Goal: Transaction & Acquisition: Purchase product/service

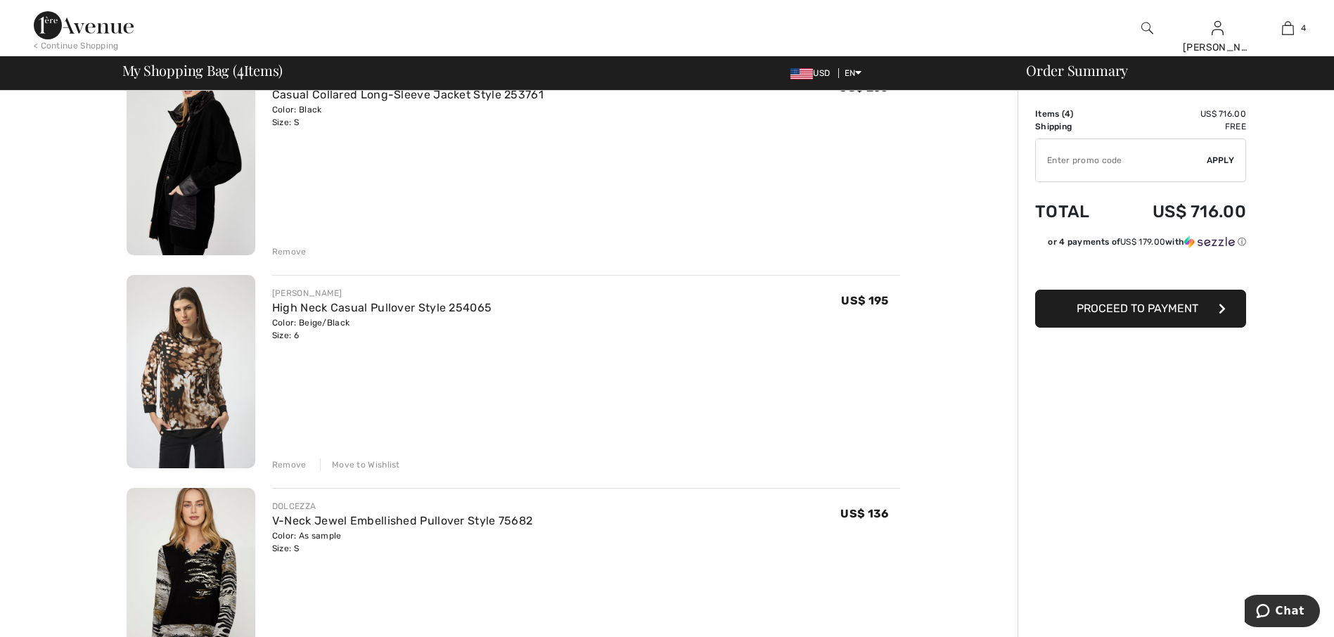
scroll to position [352, 0]
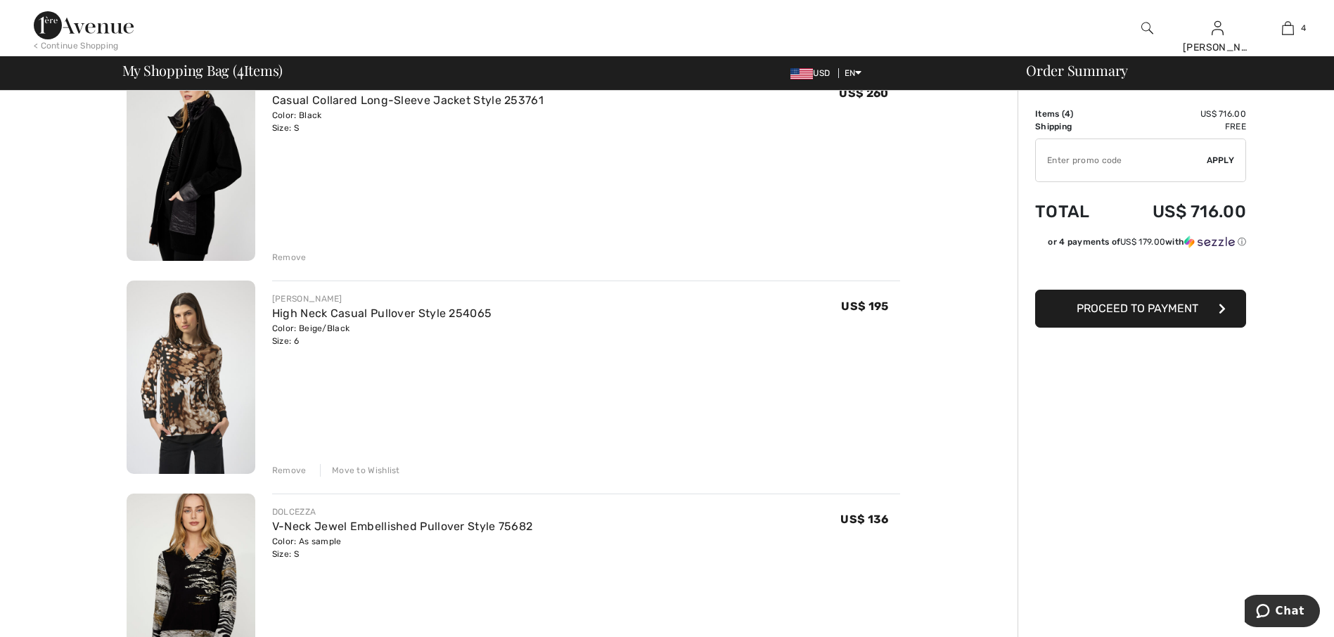
click at [293, 469] on div "Remove" at bounding box center [289, 470] width 34 height 13
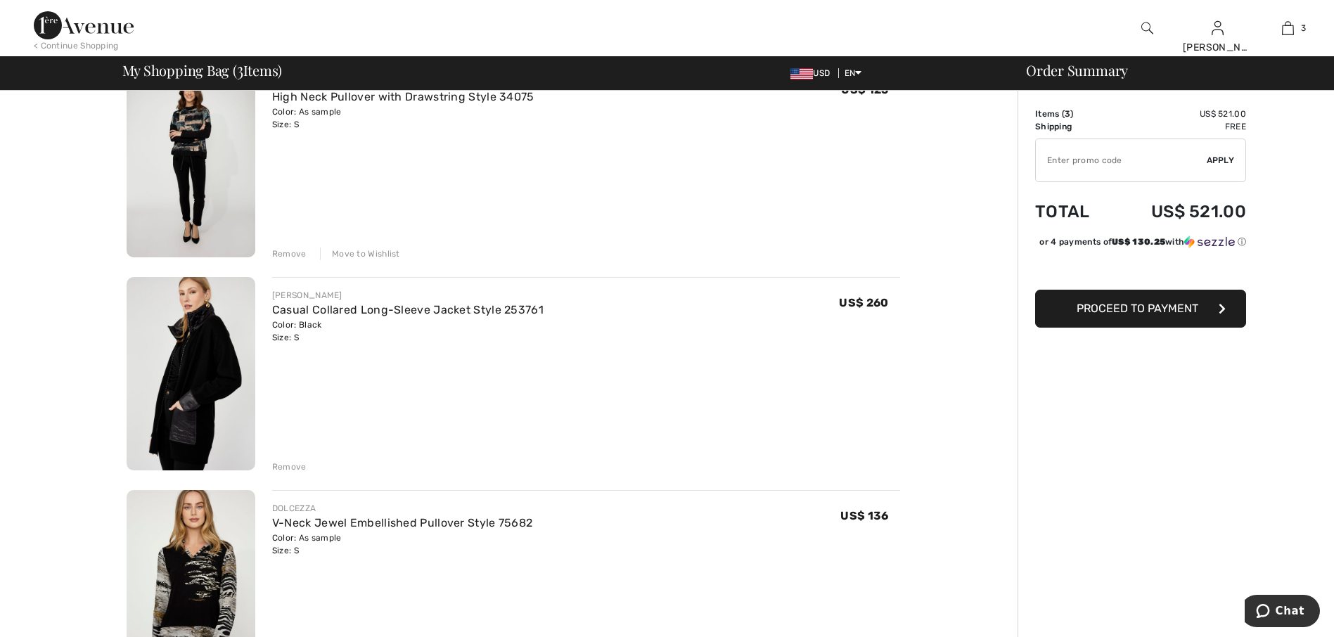
scroll to position [281, 0]
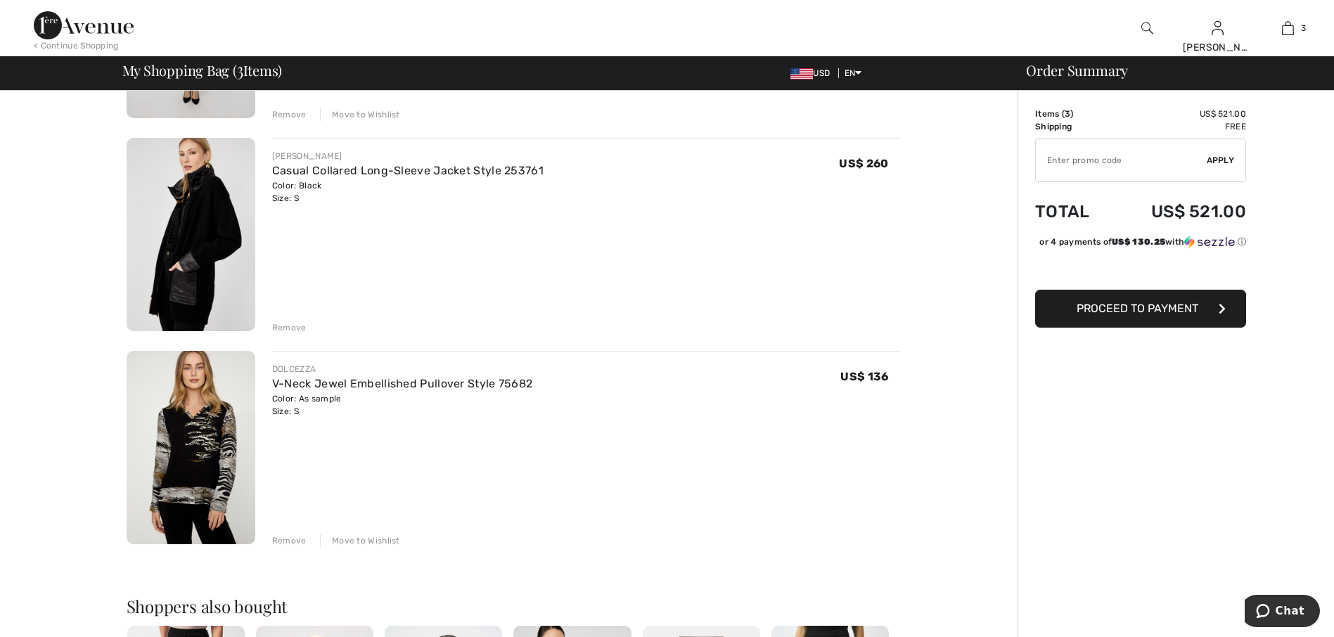
click at [153, 450] on img at bounding box center [191, 447] width 129 height 193
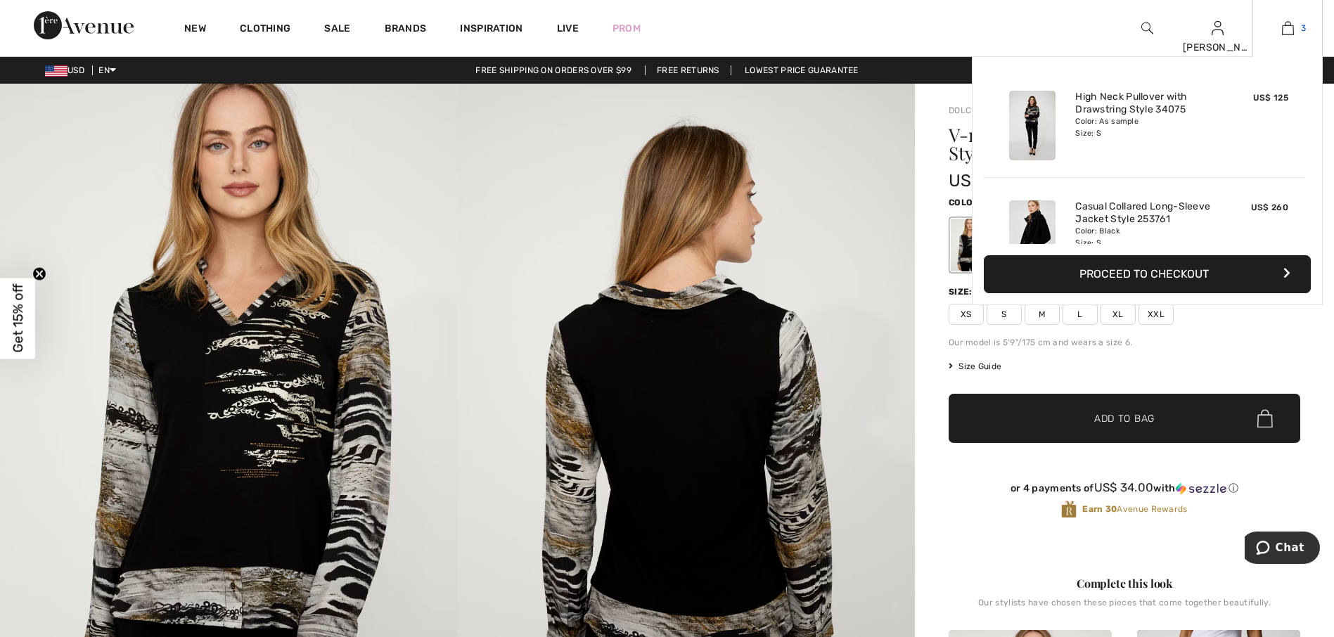
click at [1288, 32] on img at bounding box center [1288, 28] width 12 height 17
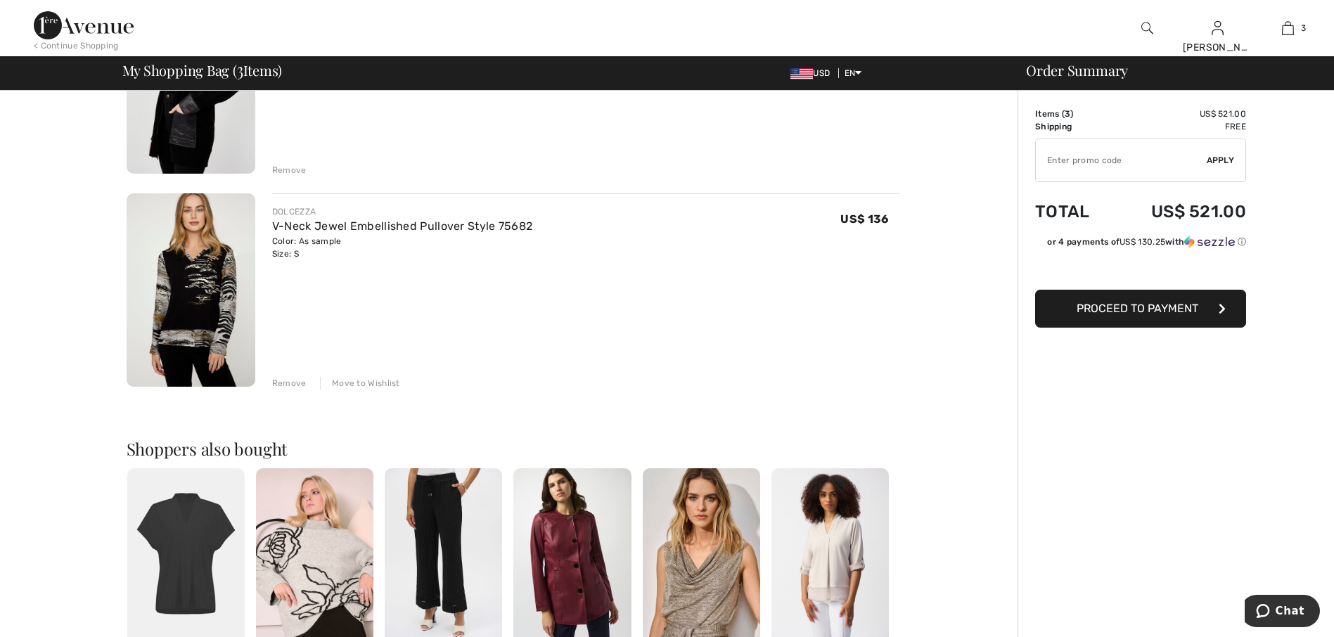
scroll to position [492, 0]
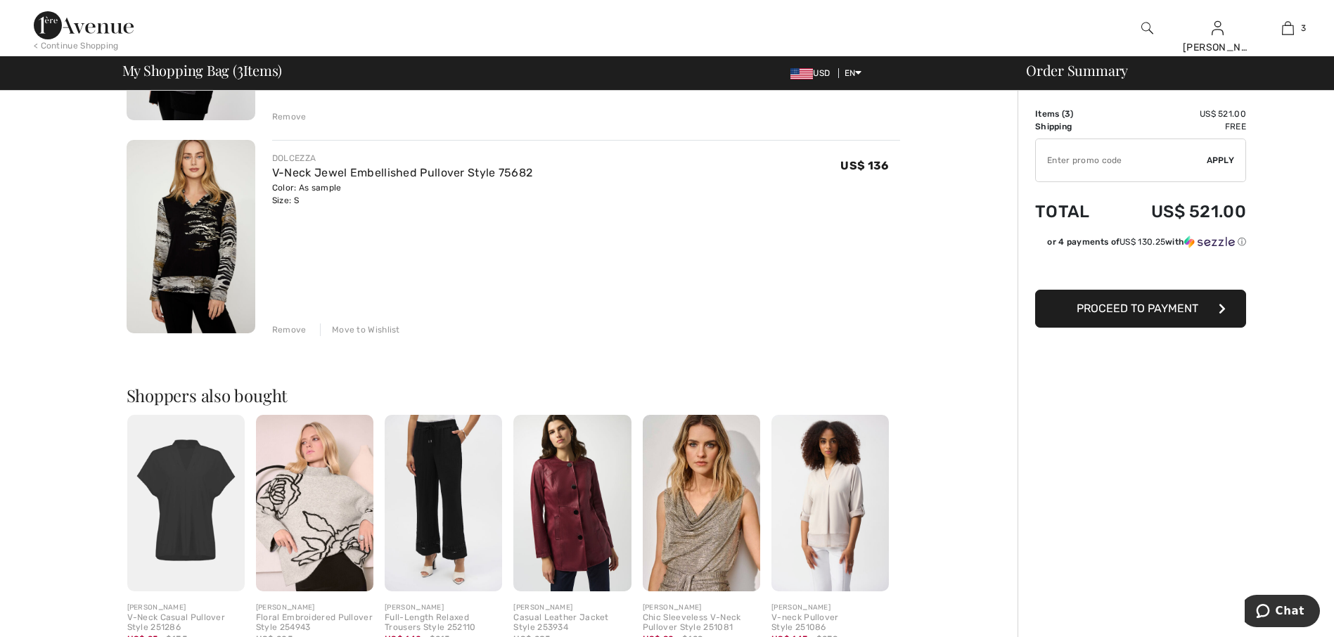
click at [1099, 160] on input "TEXT" at bounding box center [1121, 160] width 171 height 42
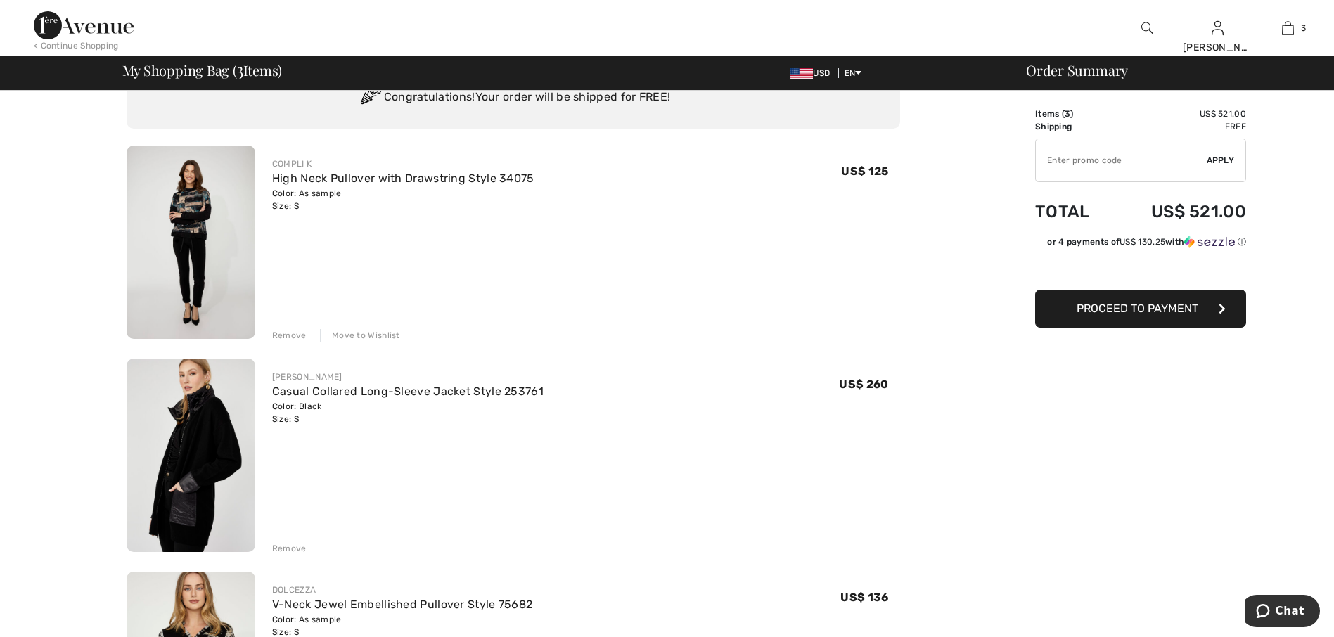
scroll to position [0, 0]
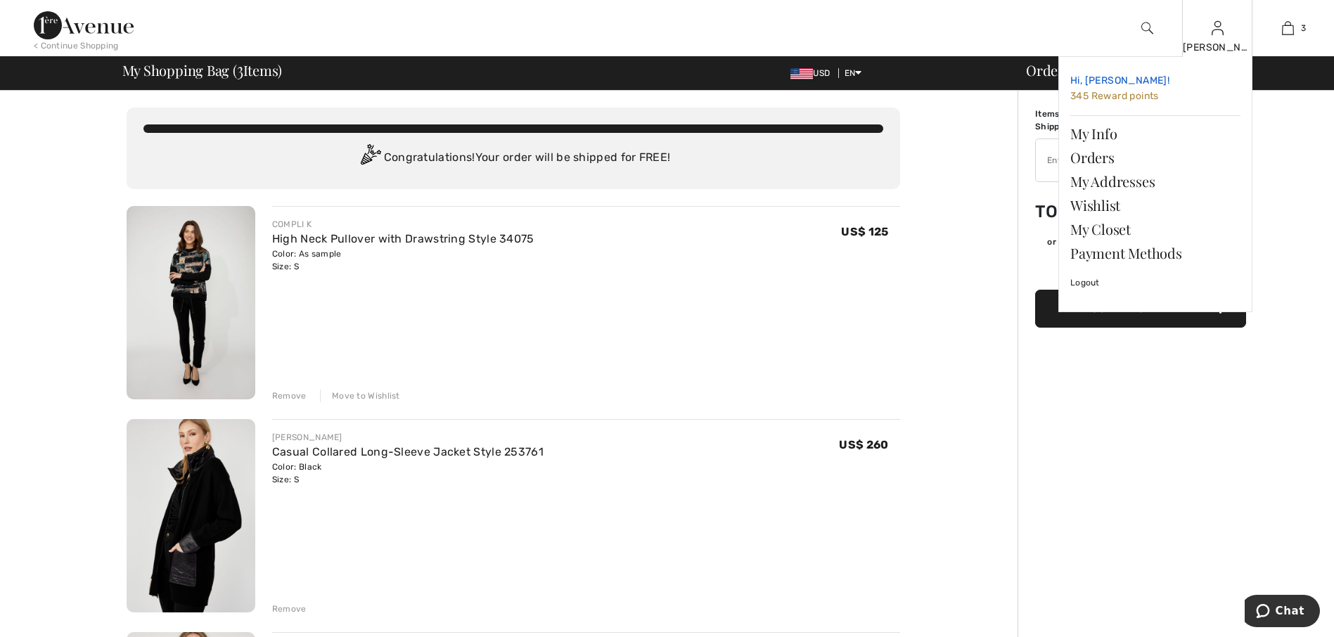
click at [1134, 98] on span "345 Reward points" at bounding box center [1115, 96] width 89 height 12
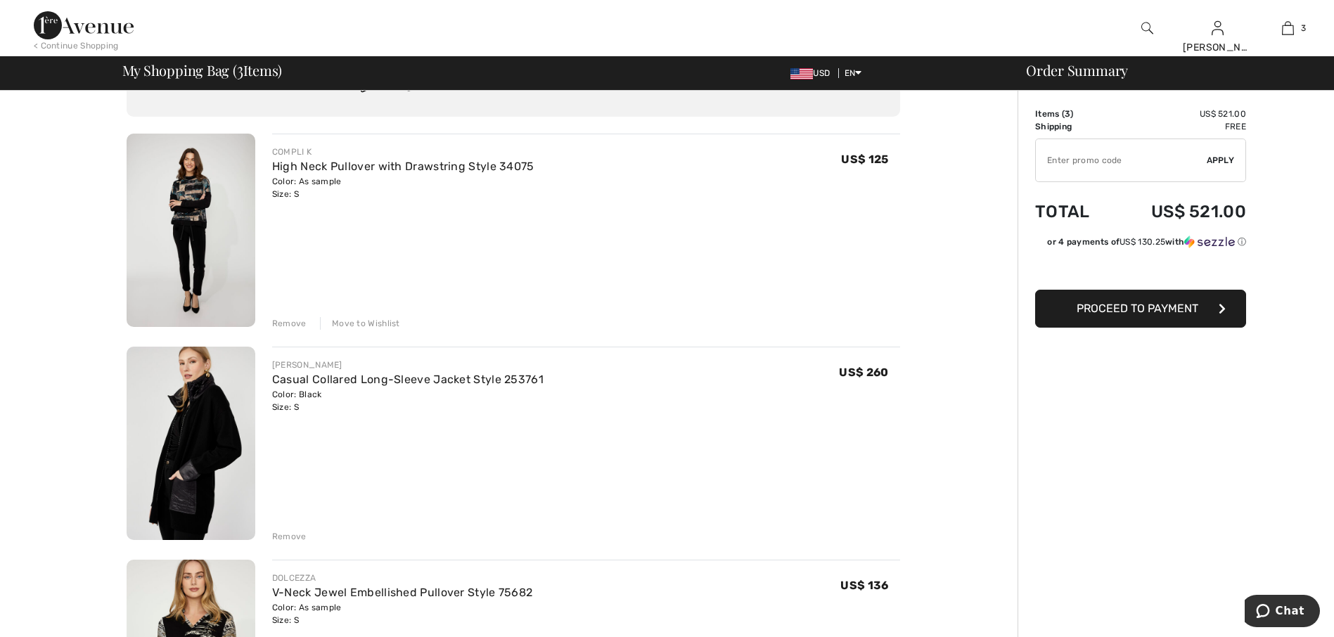
scroll to position [63, 0]
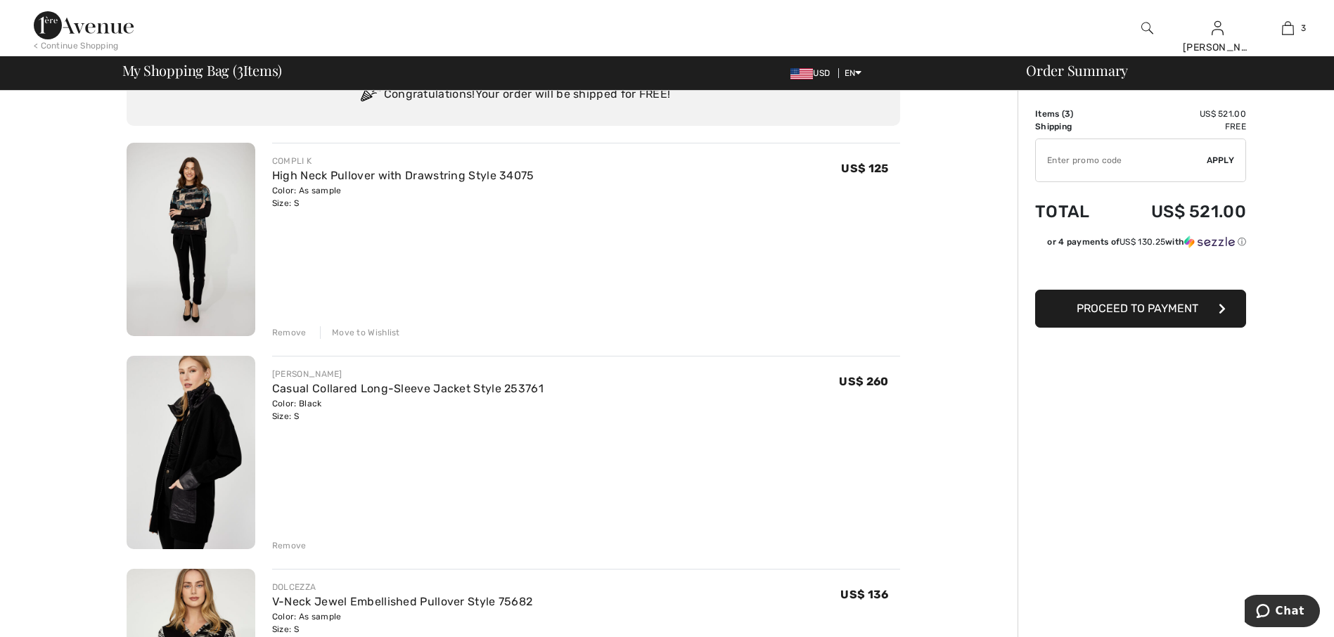
click at [182, 462] on img at bounding box center [191, 452] width 129 height 193
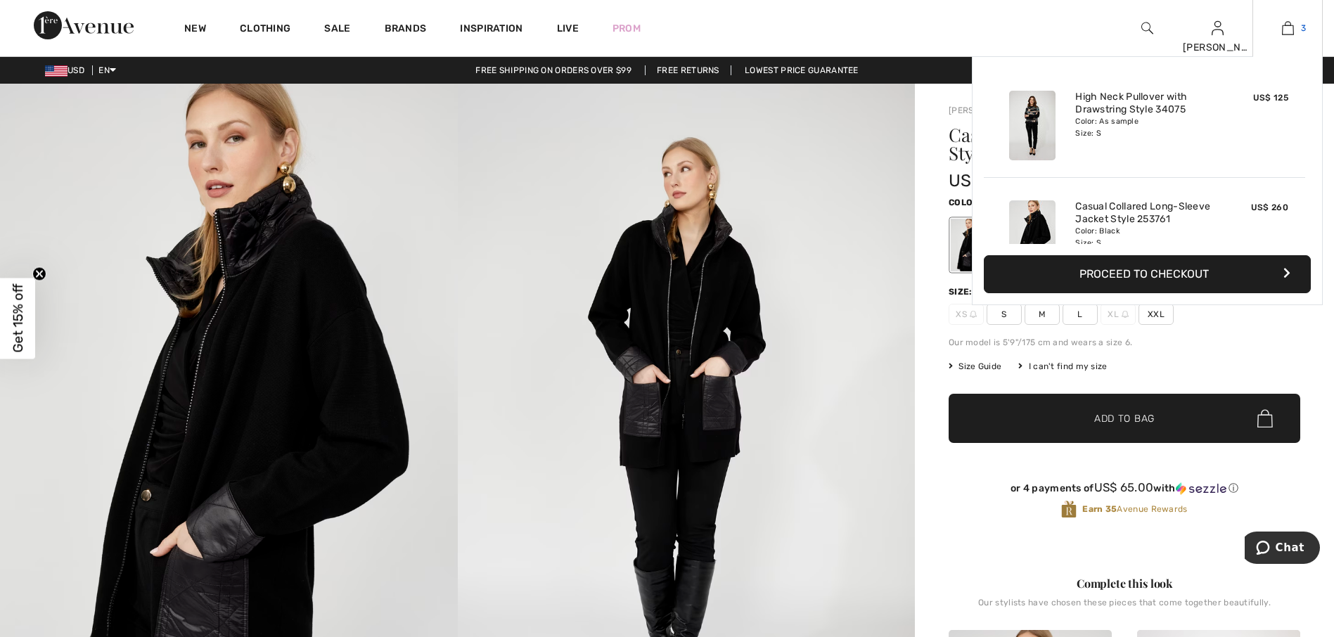
click at [1286, 33] on img at bounding box center [1288, 28] width 12 height 17
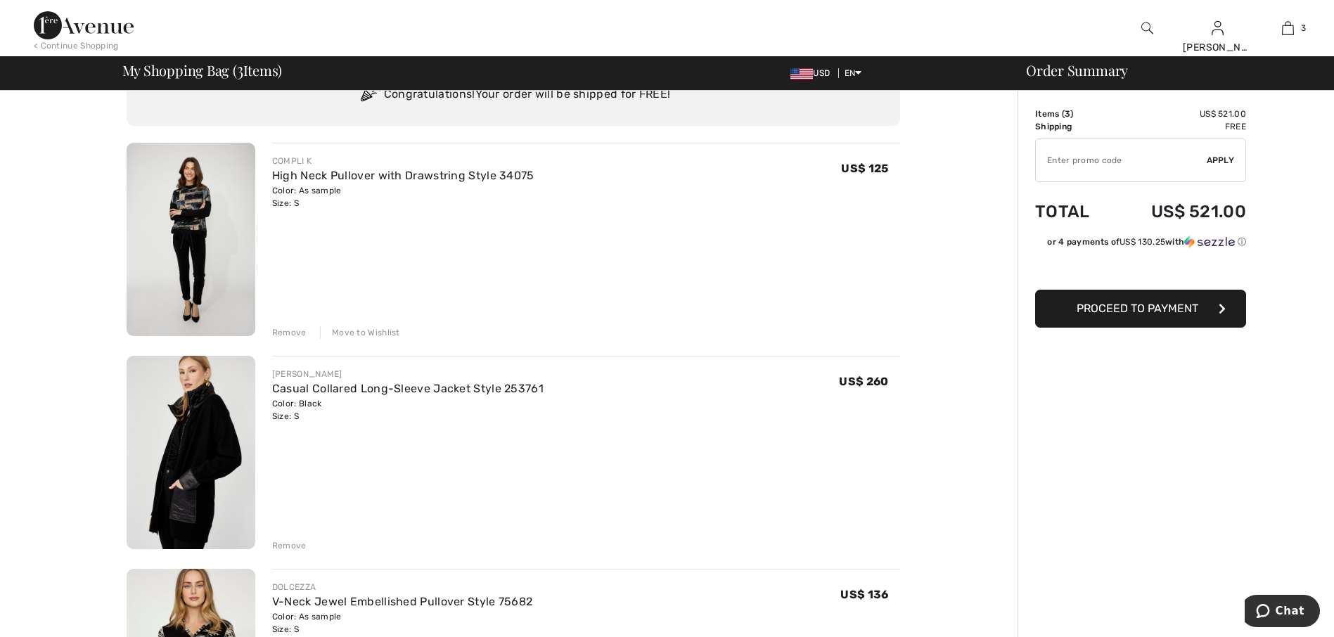
scroll to position [211, 0]
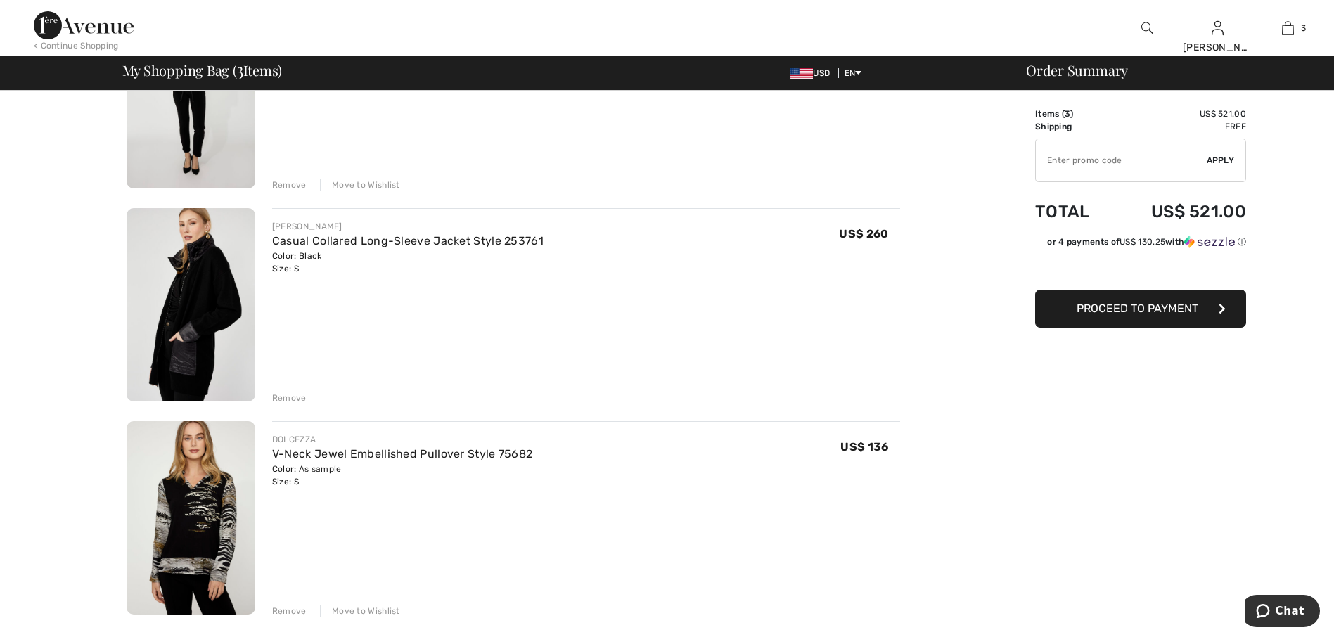
click at [1126, 307] on span "Proceed to Payment" at bounding box center [1138, 308] width 122 height 13
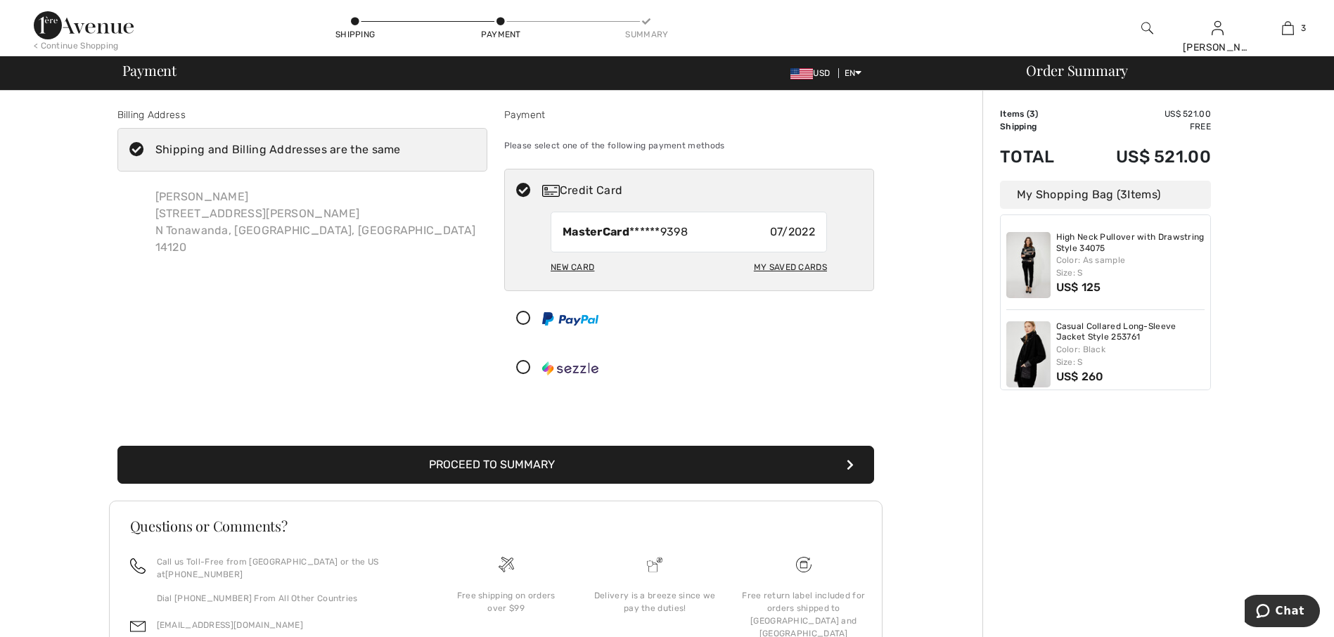
click at [765, 270] on div "My Saved Cards" at bounding box center [790, 267] width 73 height 24
radio input "true"
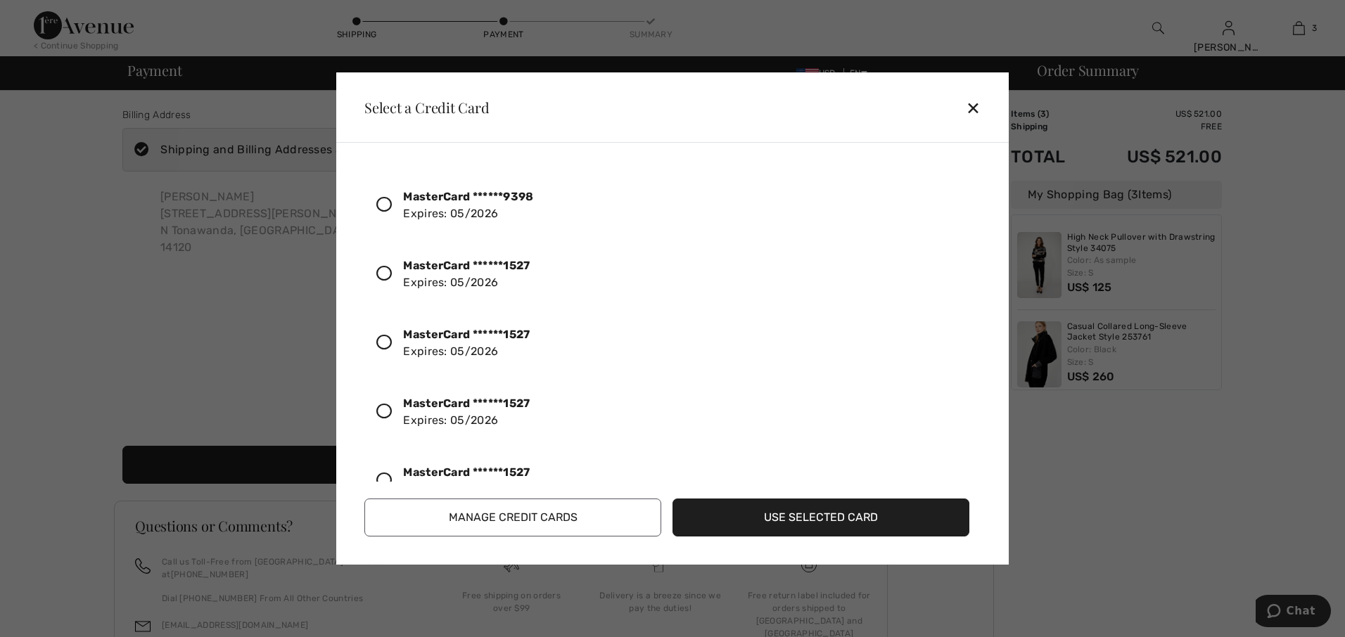
click at [384, 345] on icon at bounding box center [383, 342] width 15 height 15
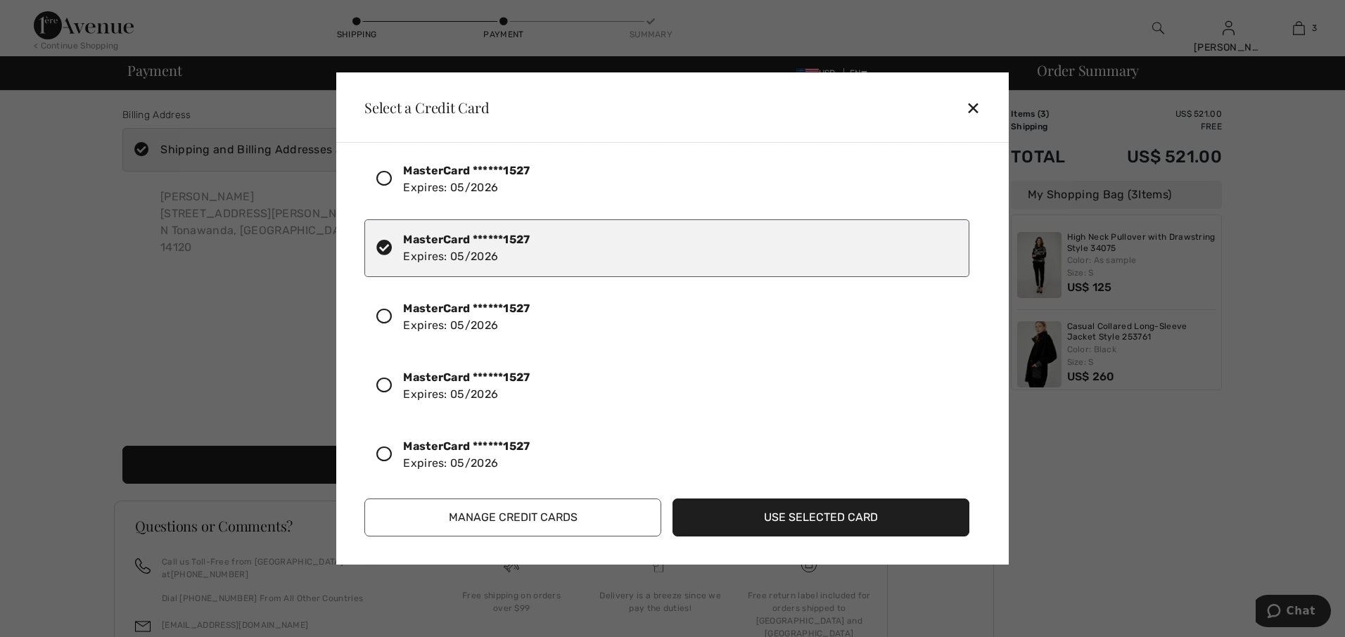
scroll to position [108, 0]
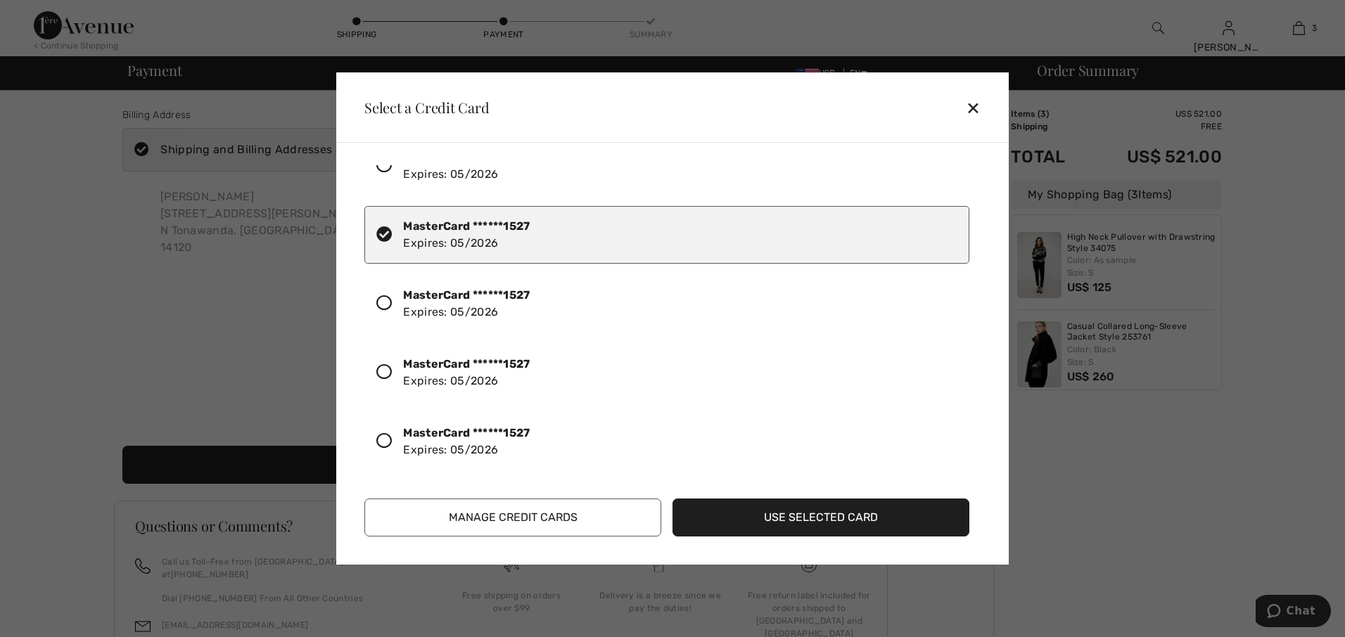
click at [805, 518] on button "Use Selected Card" at bounding box center [820, 518] width 297 height 38
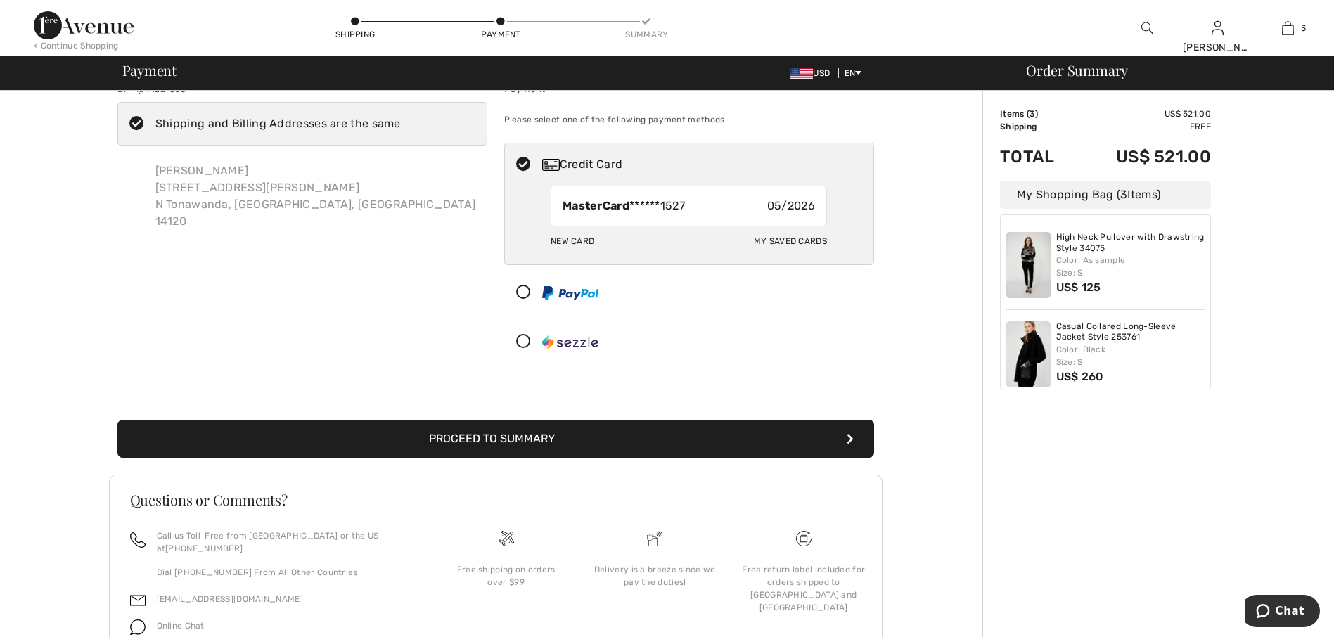
scroll to position [70, 0]
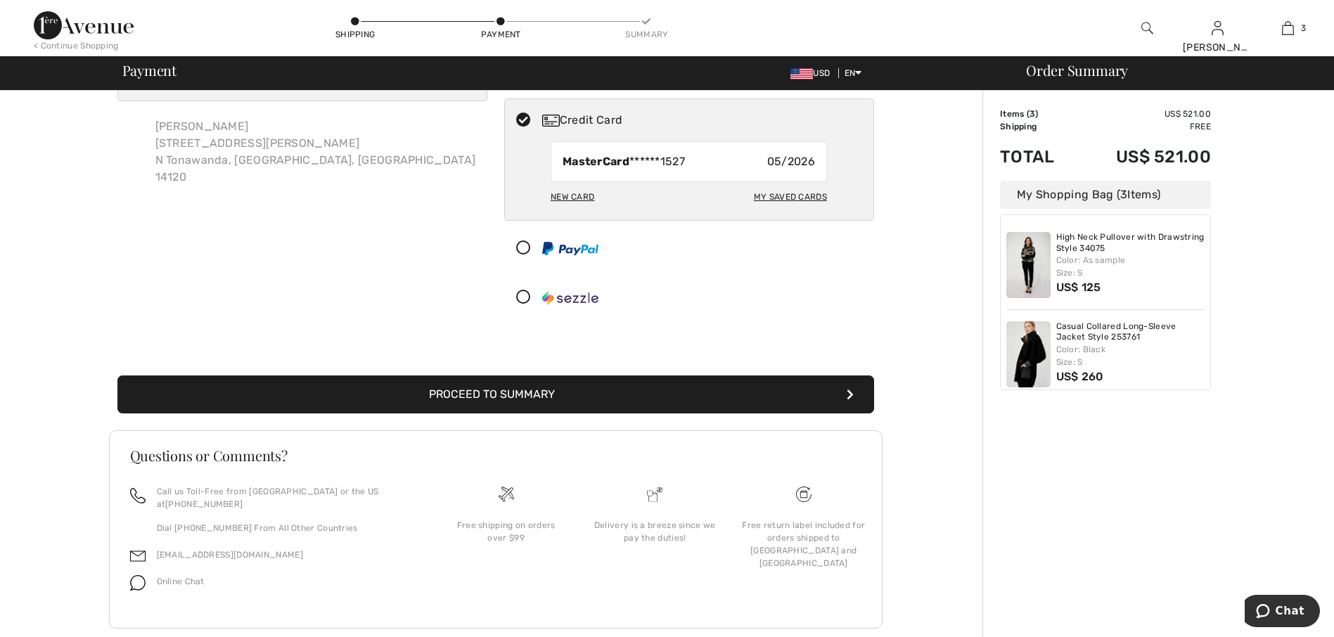
click at [547, 395] on button "Proceed to Summary" at bounding box center [495, 395] width 757 height 38
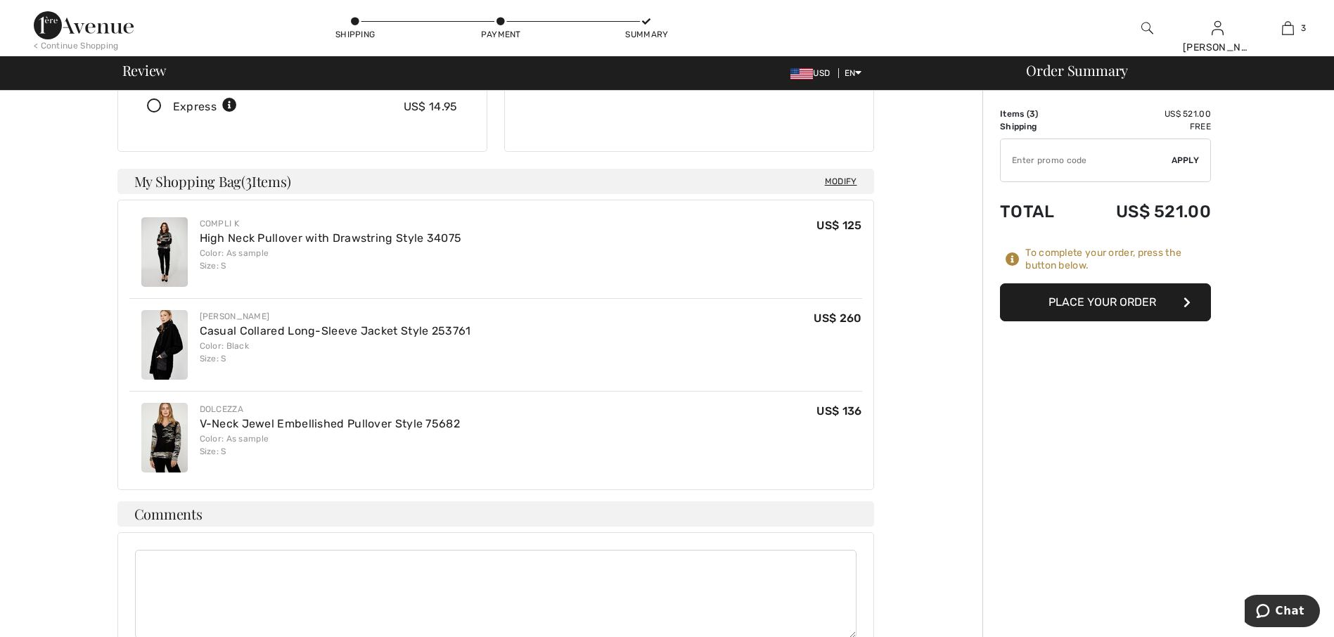
scroll to position [352, 0]
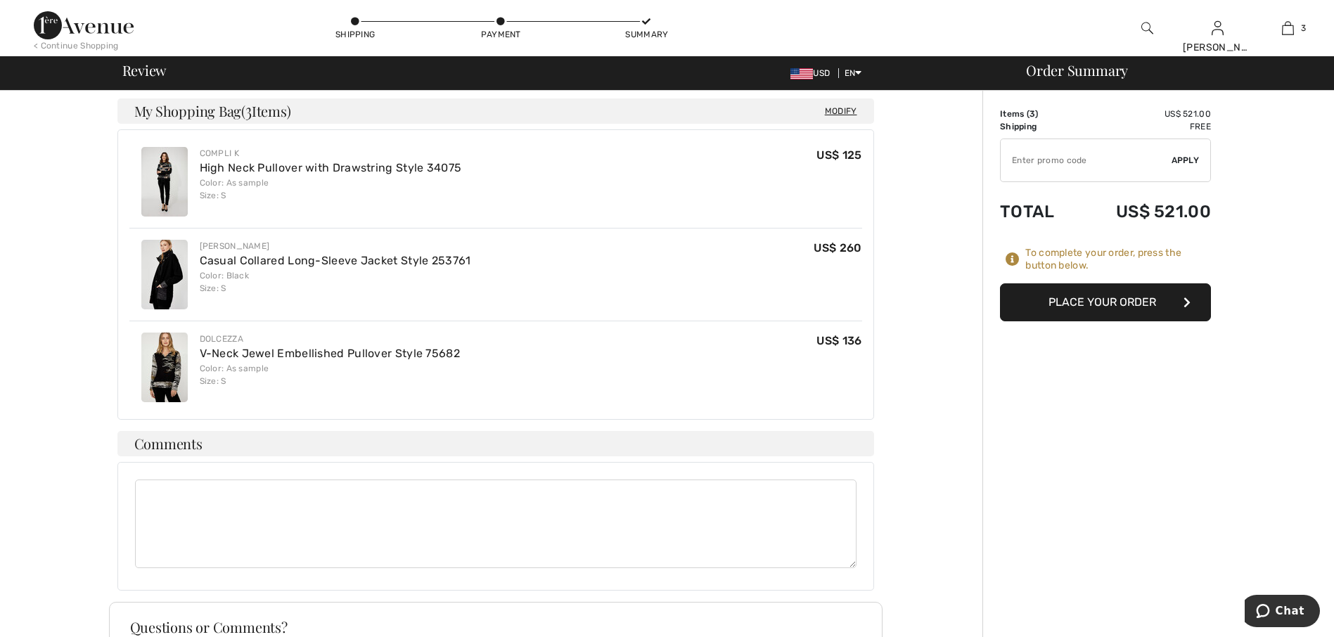
click at [1103, 306] on button "Place Your Order" at bounding box center [1105, 302] width 211 height 38
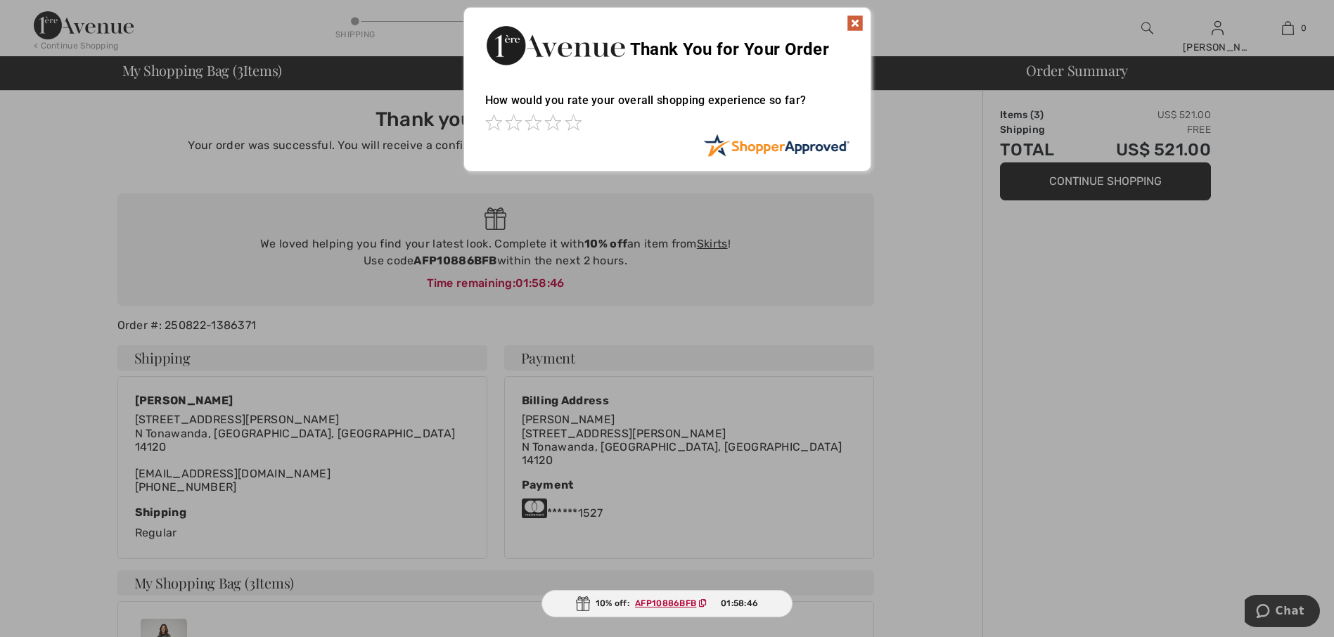
click at [855, 24] on img at bounding box center [855, 23] width 17 height 17
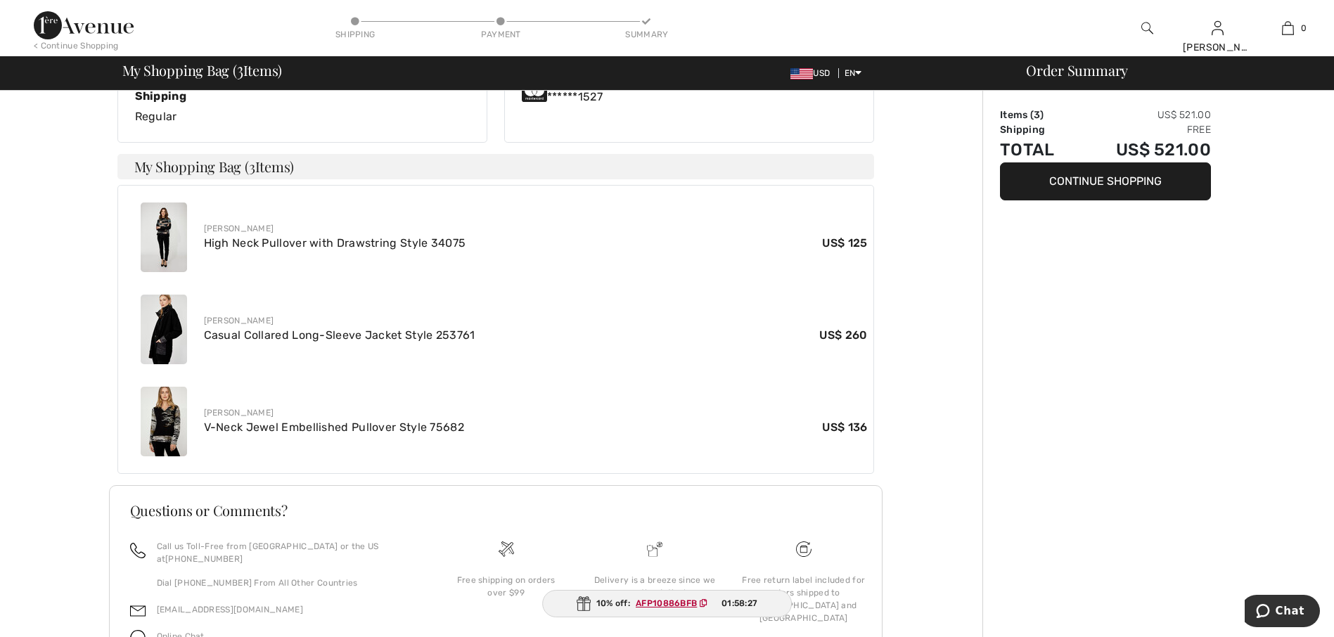
scroll to position [422, 0]
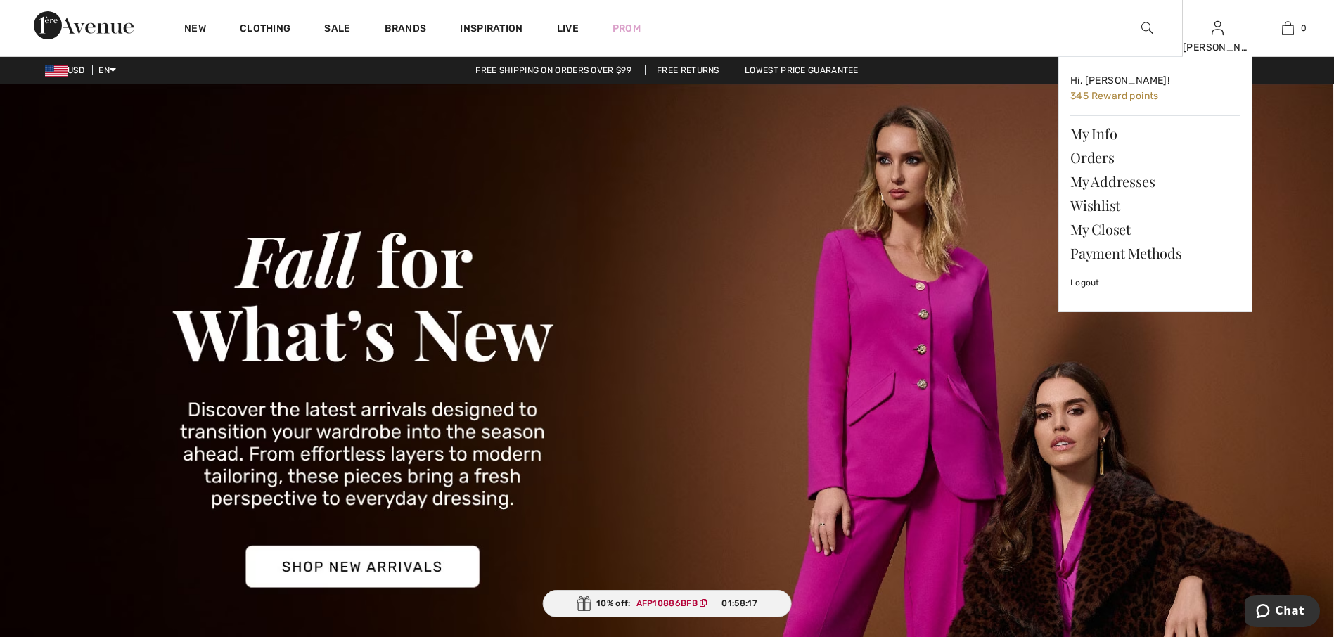
click at [1215, 38] on div "[PERSON_NAME] Hi, [PERSON_NAME]! 345 Reward points My Info Orders My Addresses …" at bounding box center [1217, 28] width 70 height 56
click at [1113, 155] on link "Orders" at bounding box center [1156, 158] width 170 height 24
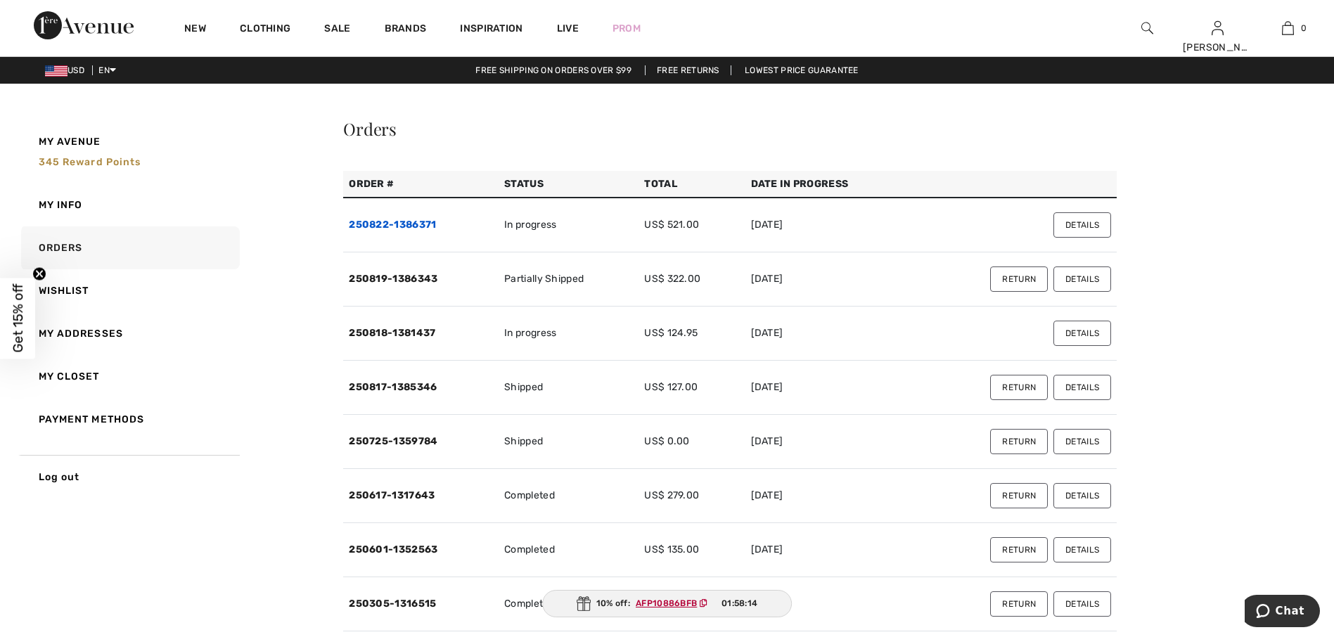
click at [428, 227] on link "250822-1386371" at bounding box center [392, 225] width 87 height 12
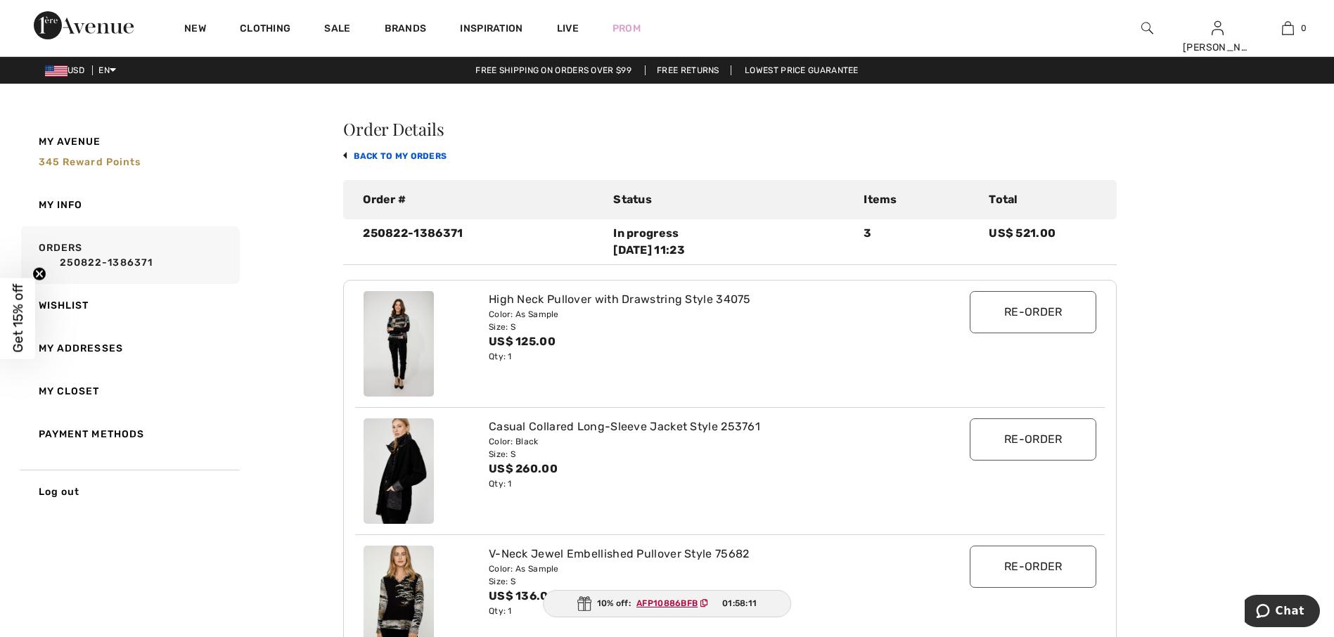
click at [425, 158] on link "back to My Orders" at bounding box center [394, 156] width 103 height 10
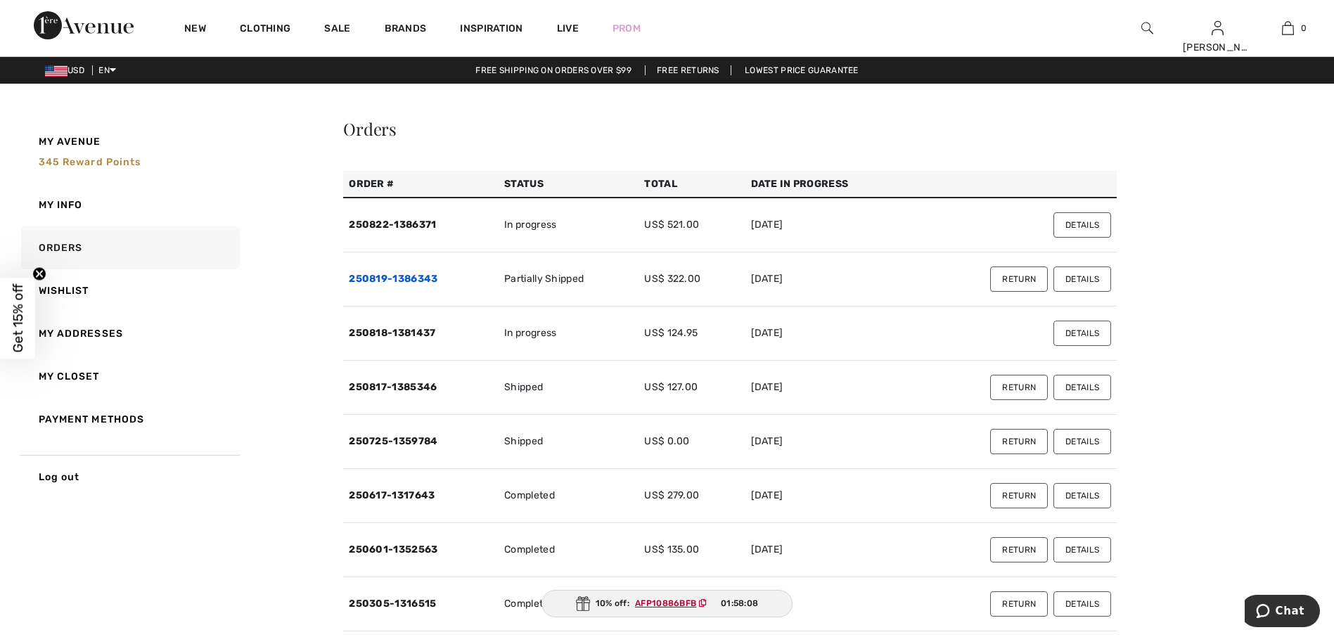
click at [416, 279] on link "250819-1386343" at bounding box center [393, 279] width 89 height 12
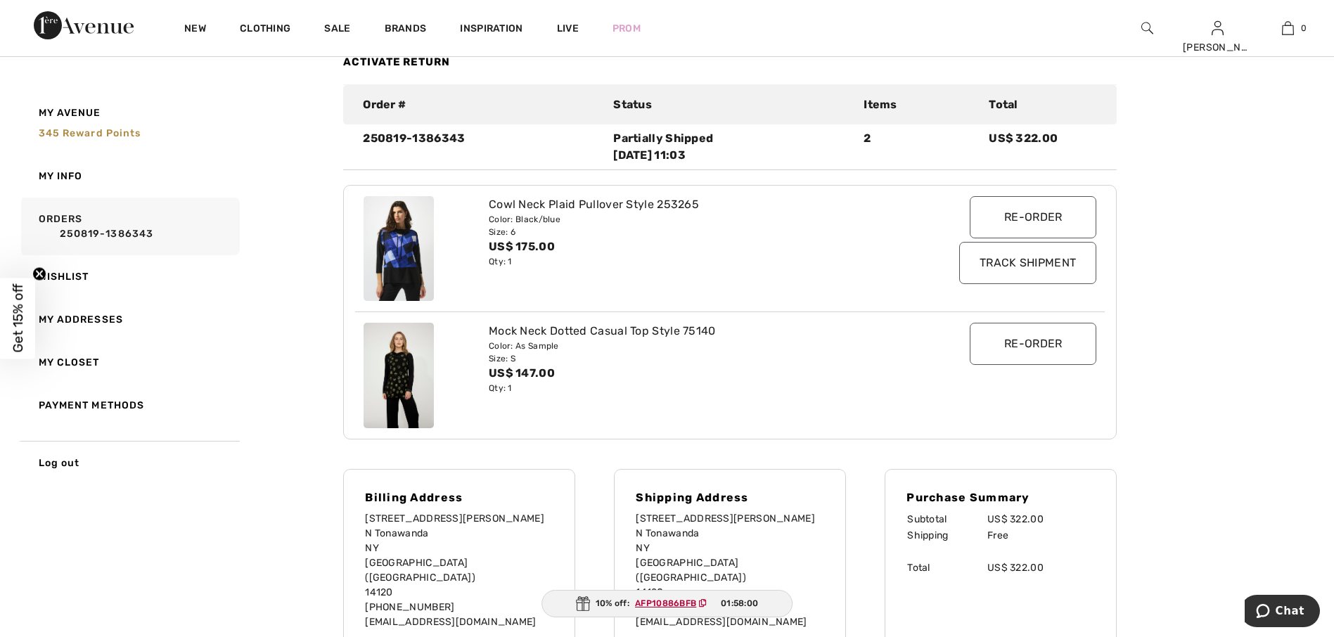
scroll to position [141, 0]
click at [1019, 264] on input "Track Shipment" at bounding box center [1027, 262] width 137 height 42
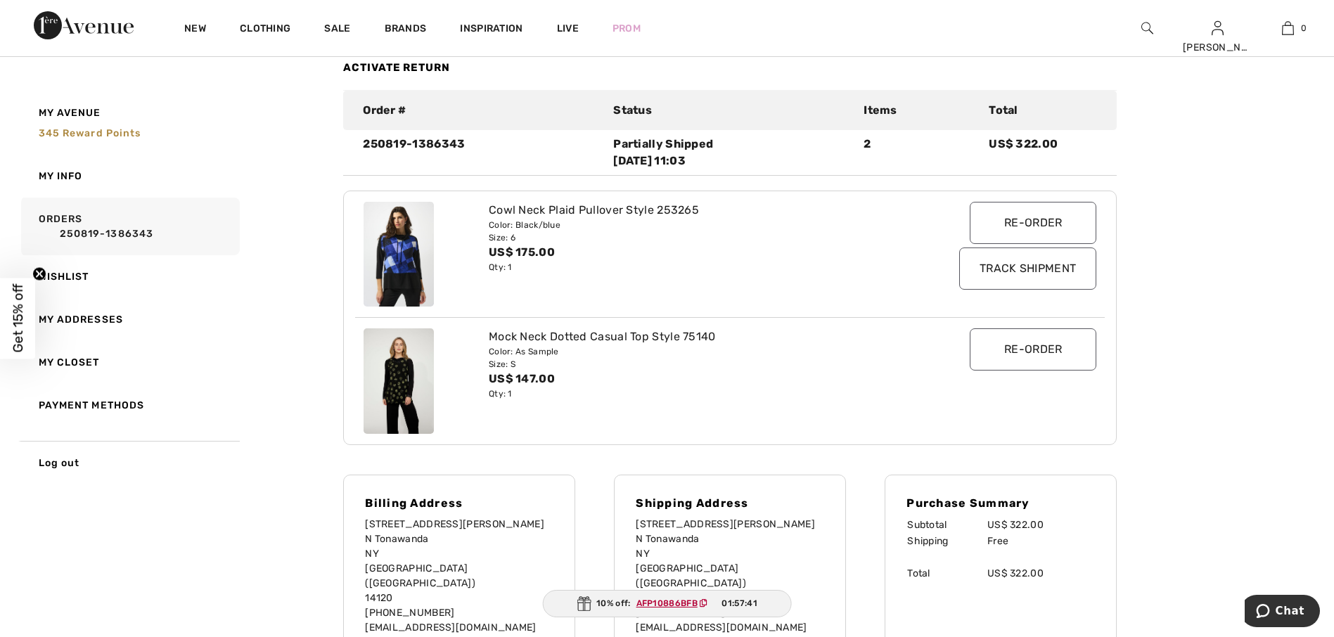
scroll to position [0, 0]
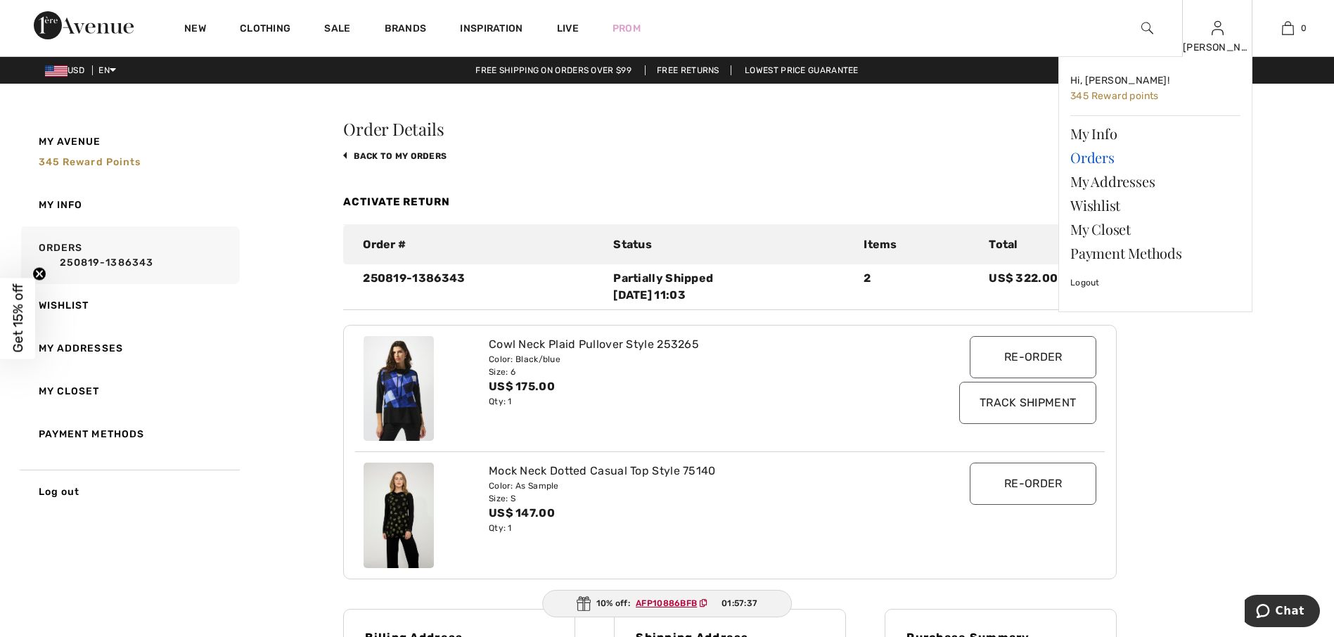
click at [1100, 154] on link "Orders" at bounding box center [1156, 158] width 170 height 24
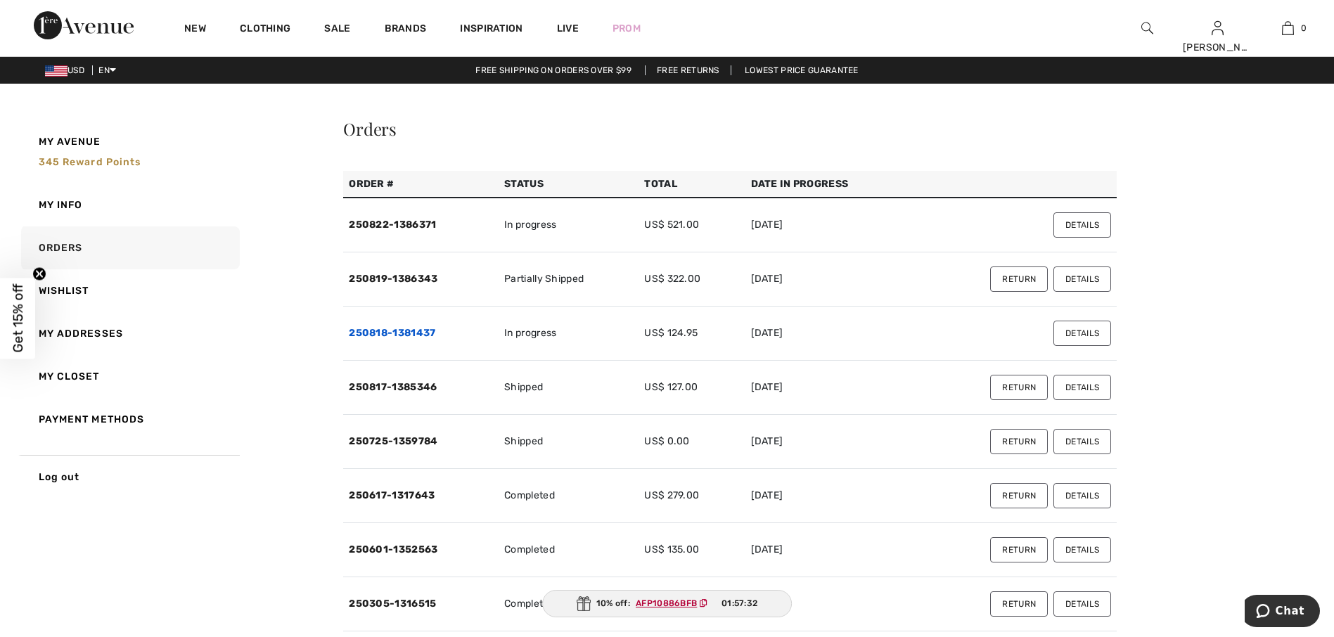
click at [421, 334] on link "250818-1381437" at bounding box center [392, 333] width 87 height 12
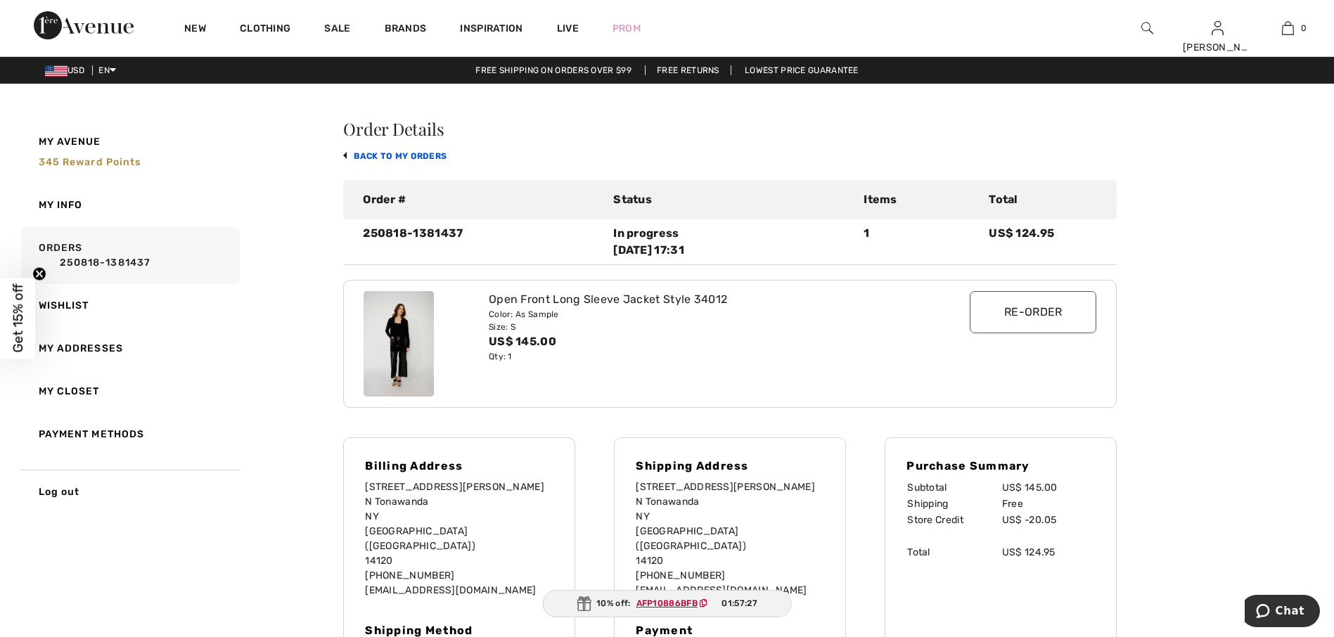
click at [407, 153] on link "back to My Orders" at bounding box center [394, 156] width 103 height 10
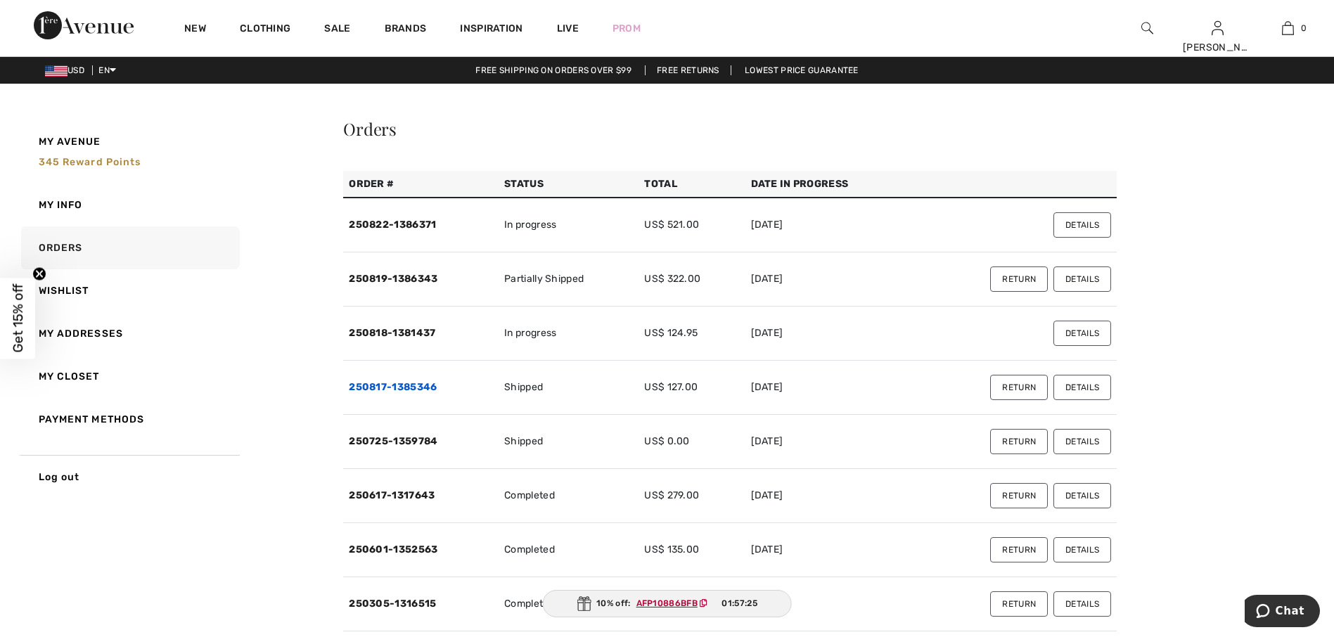
click at [412, 384] on link "250817-1385346" at bounding box center [393, 387] width 88 height 12
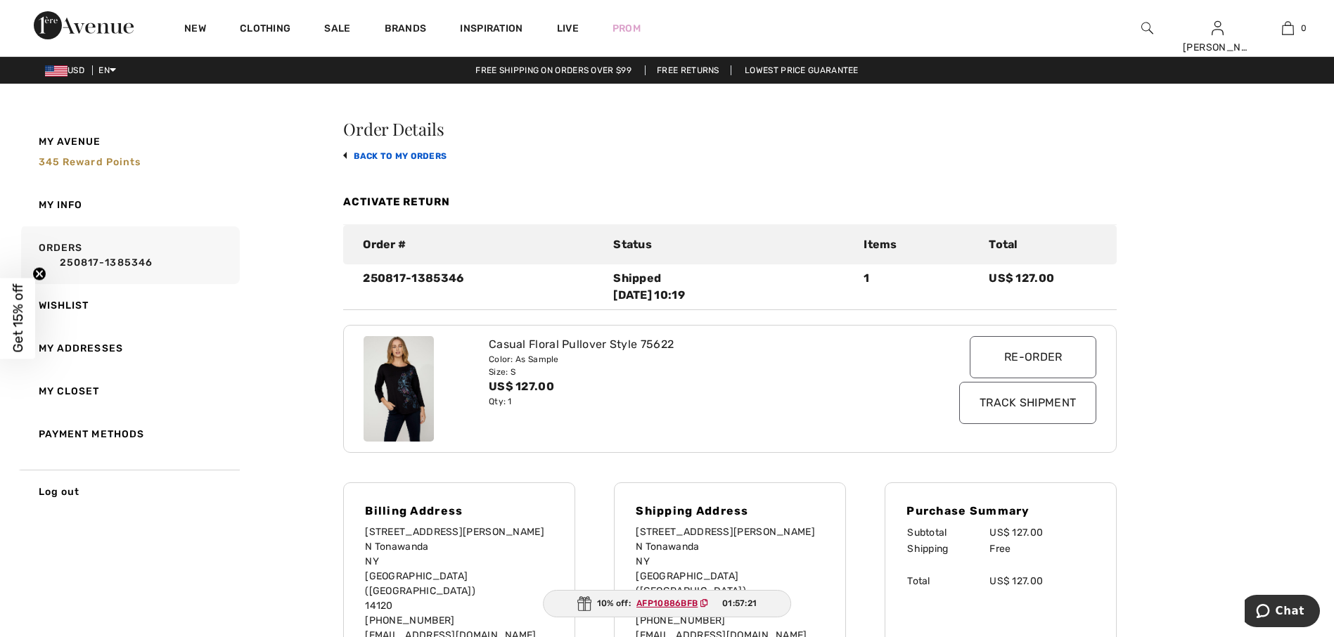
click at [409, 158] on link "back to My Orders" at bounding box center [394, 156] width 103 height 10
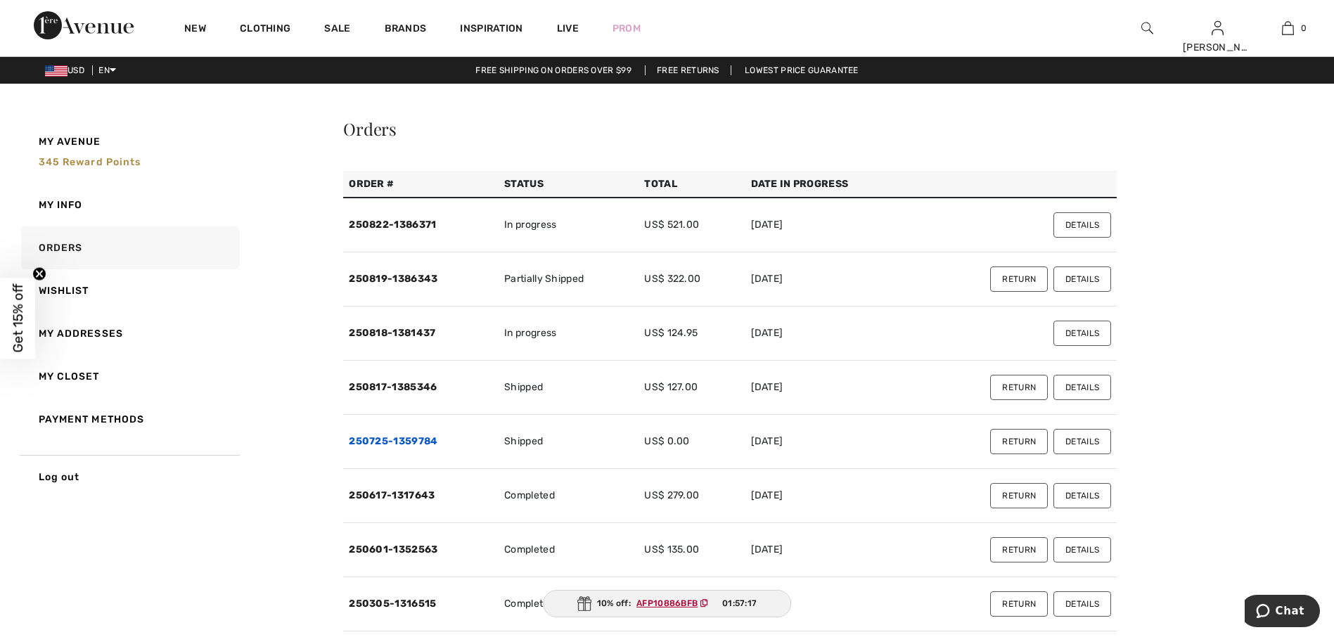
click at [419, 435] on link "250725-1359784" at bounding box center [393, 441] width 89 height 12
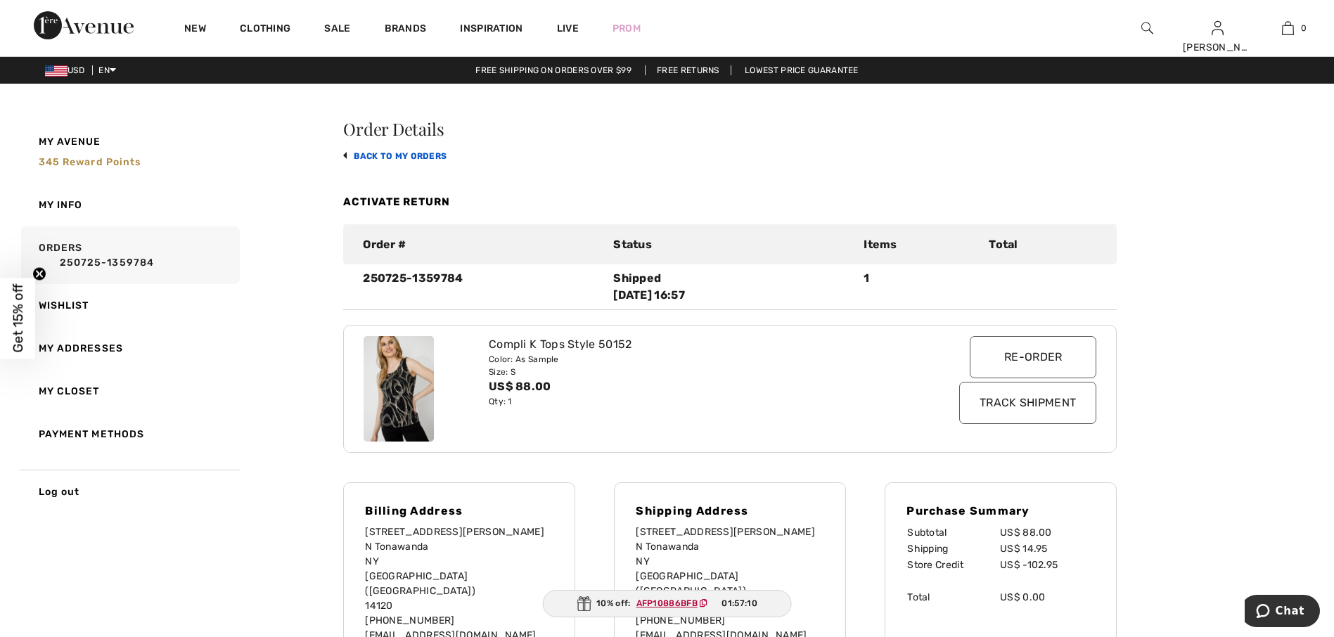
click at [414, 158] on link "back to My Orders" at bounding box center [394, 156] width 103 height 10
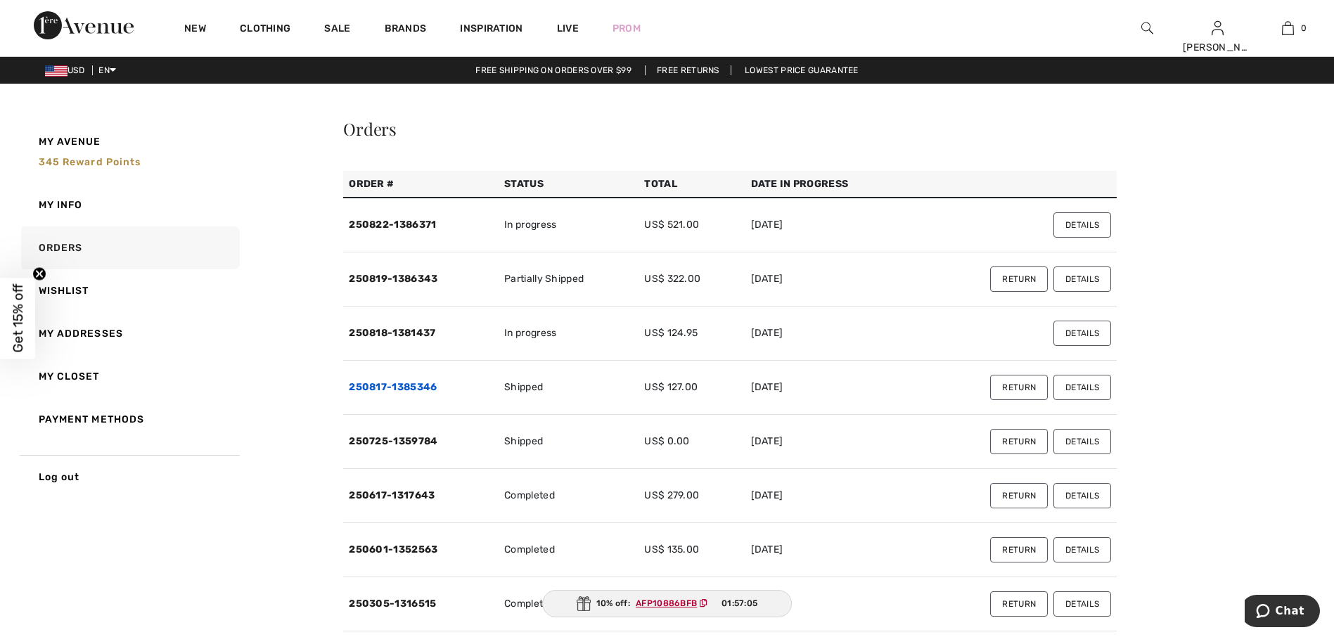
click at [423, 389] on link "250817-1385346" at bounding box center [393, 387] width 88 height 12
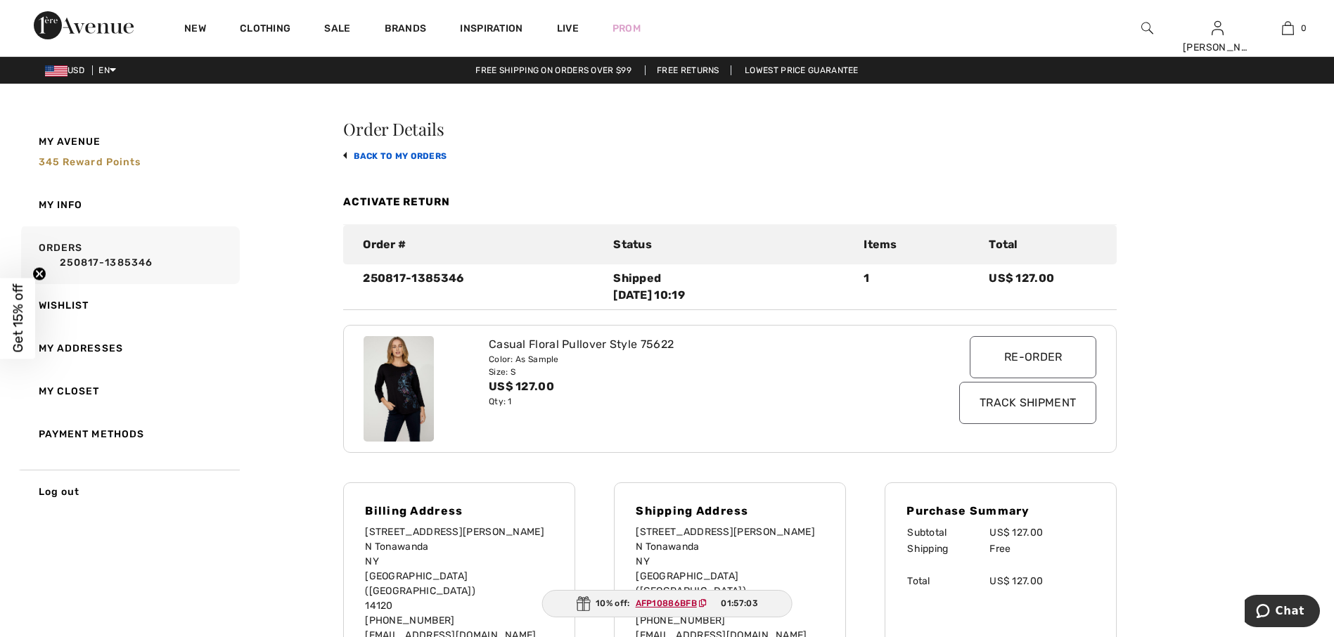
click at [424, 155] on link "back to My Orders" at bounding box center [394, 156] width 103 height 10
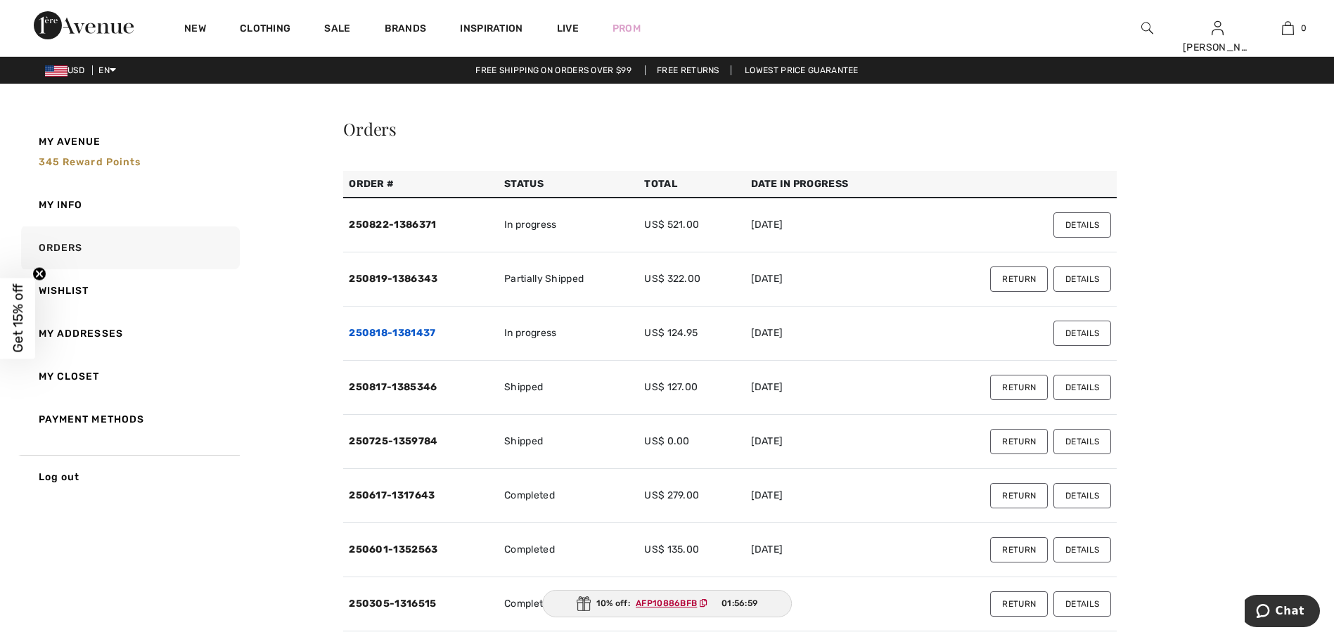
click at [428, 333] on link "250818-1381437" at bounding box center [392, 333] width 87 height 12
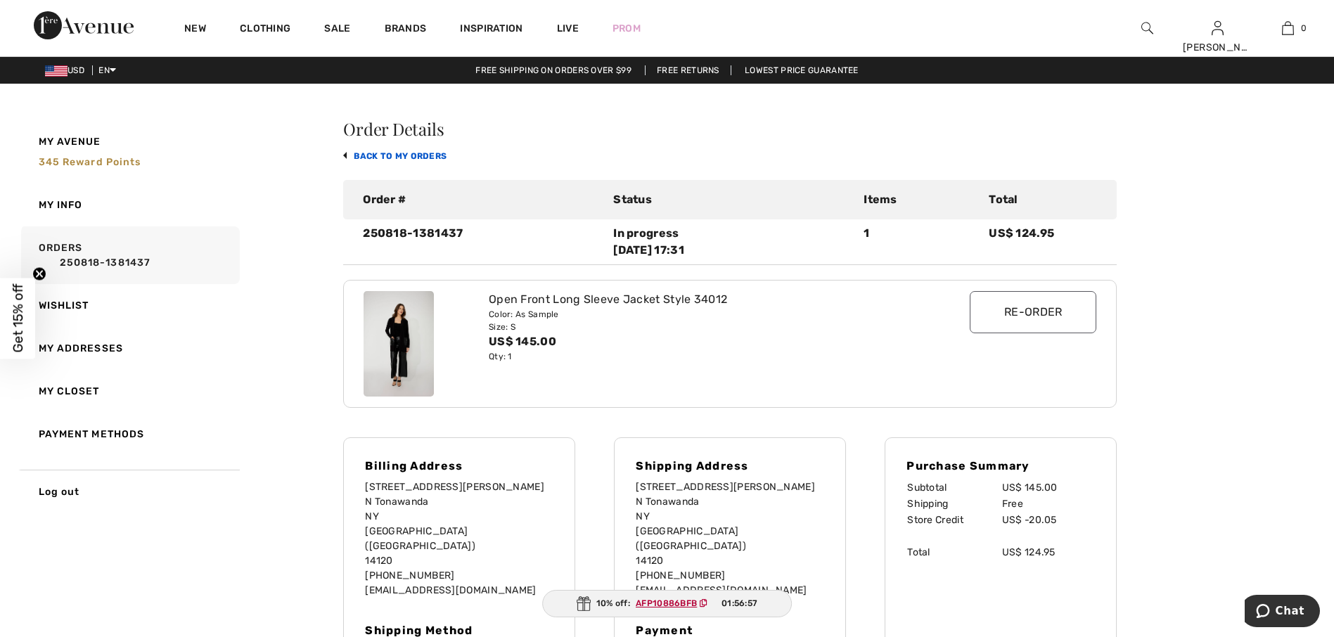
click at [378, 155] on link "back to My Orders" at bounding box center [394, 156] width 103 height 10
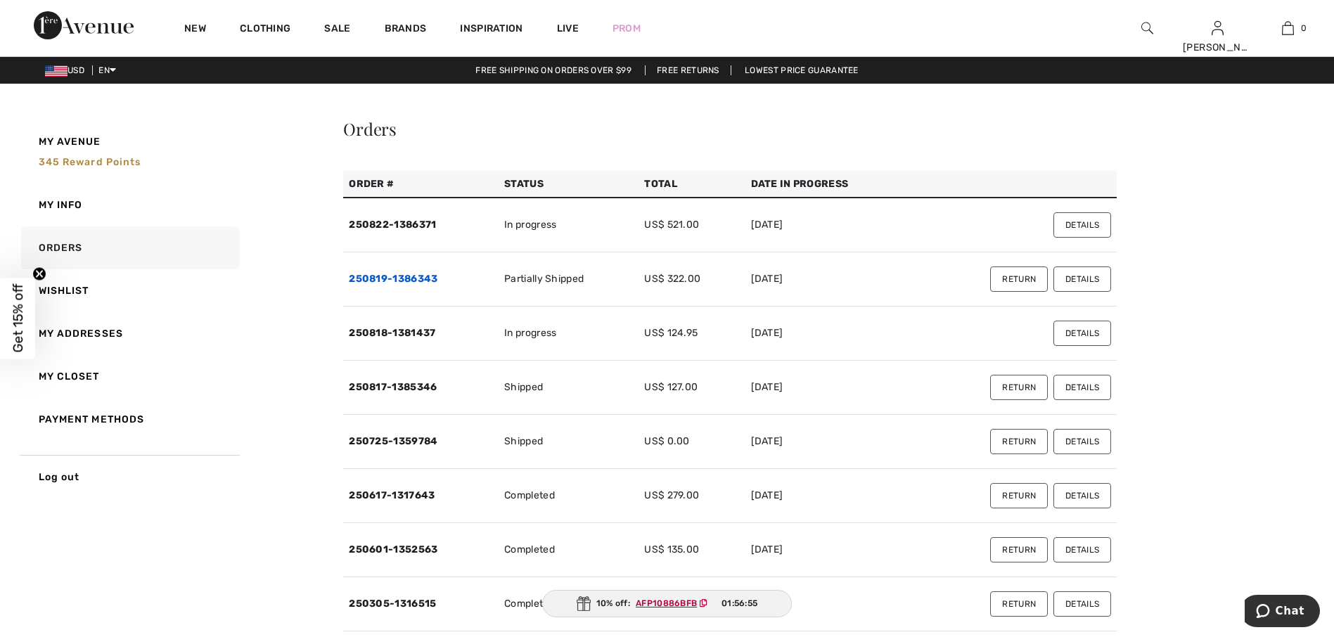
click at [418, 274] on link "250819-1386343" at bounding box center [393, 279] width 89 height 12
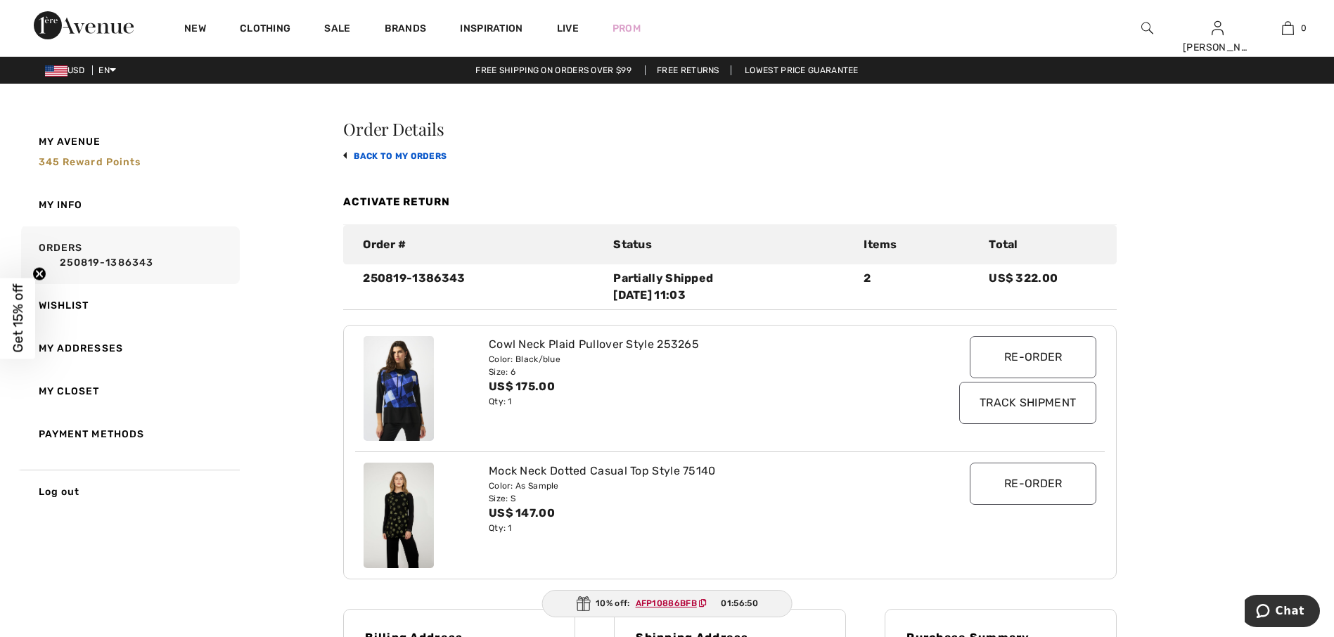
click at [417, 155] on link "back to My Orders" at bounding box center [394, 156] width 103 height 10
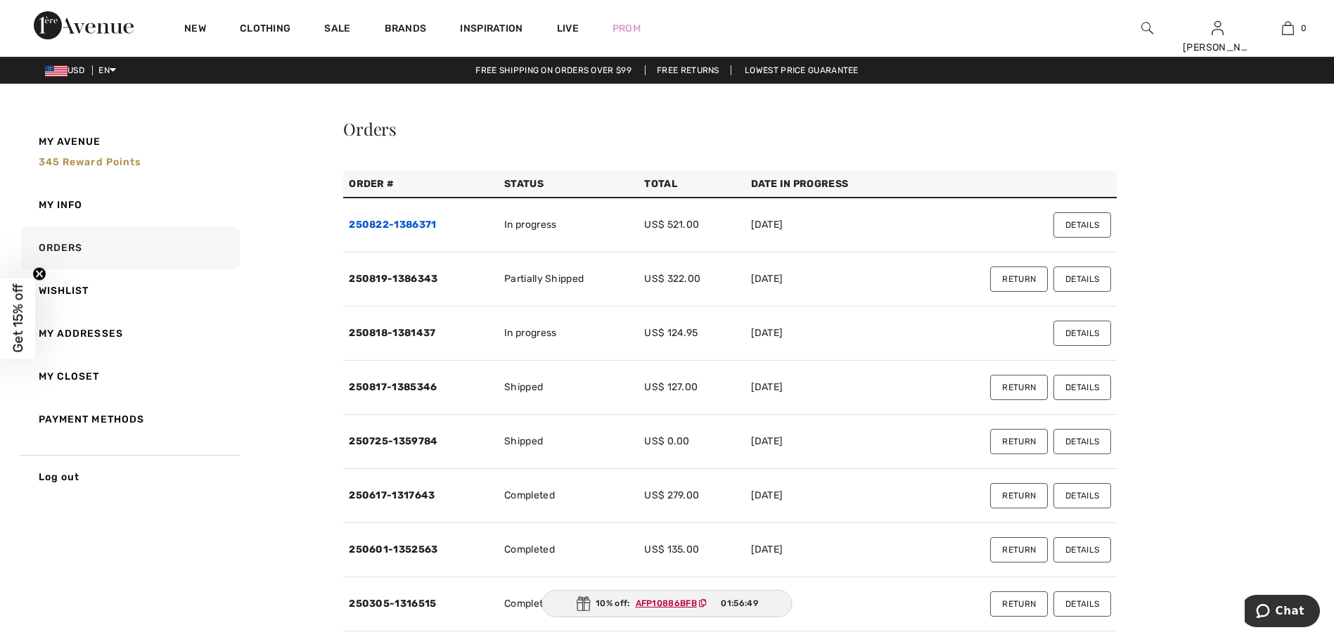
click at [407, 222] on link "250822-1386371" at bounding box center [392, 225] width 87 height 12
